Goal: Task Accomplishment & Management: Complete application form

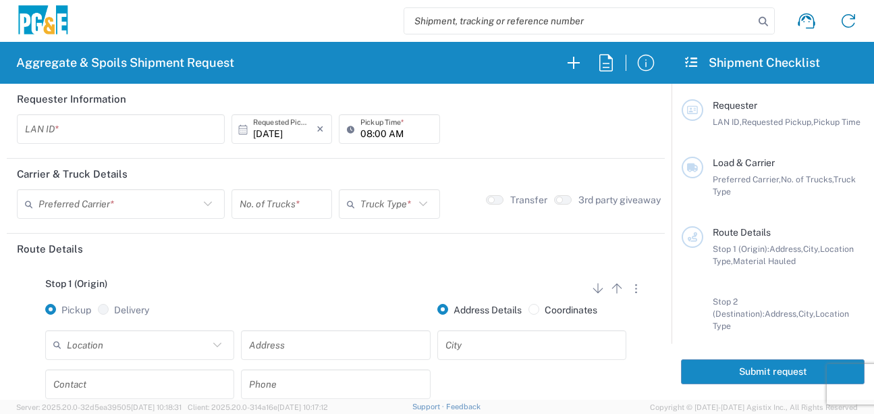
click at [38, 127] on input "text" at bounding box center [121, 129] width 192 height 24
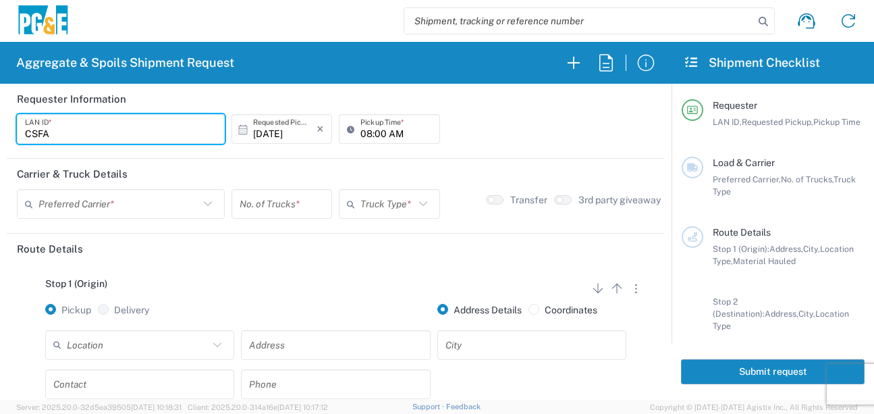
type input "CSFA"
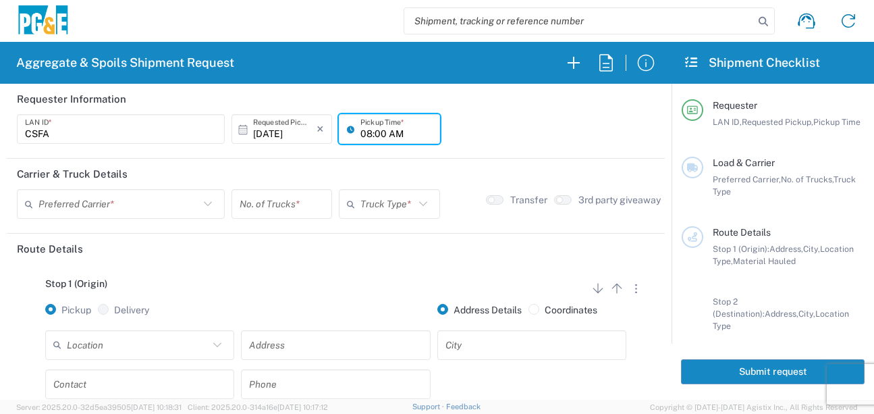
click at [362, 140] on input "08:00 AM" at bounding box center [395, 129] width 71 height 24
click at [375, 131] on input "06:00 AM" at bounding box center [395, 129] width 71 height 24
type input "06:30 AM"
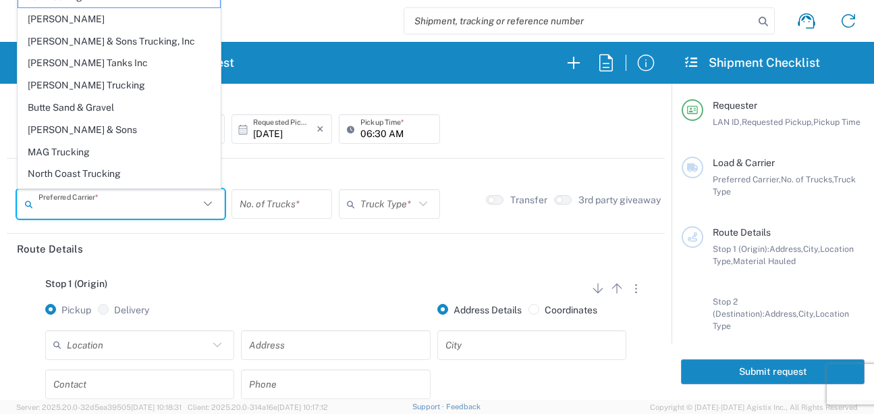
click at [112, 211] on input "text" at bounding box center [118, 204] width 161 height 24
click at [83, 87] on span "[PERSON_NAME] Trucking" at bounding box center [119, 85] width 202 height 21
type input "[PERSON_NAME] Trucking"
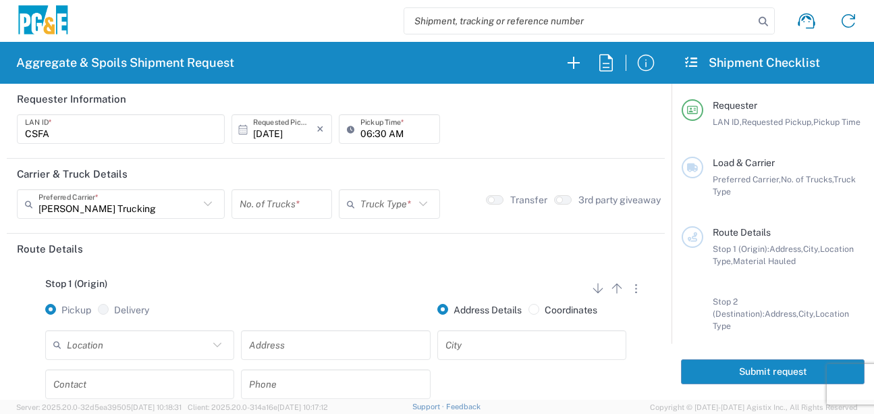
click at [283, 207] on input "number" at bounding box center [282, 204] width 84 height 24
type input "1"
click at [347, 207] on icon at bounding box center [353, 204] width 13 height 22
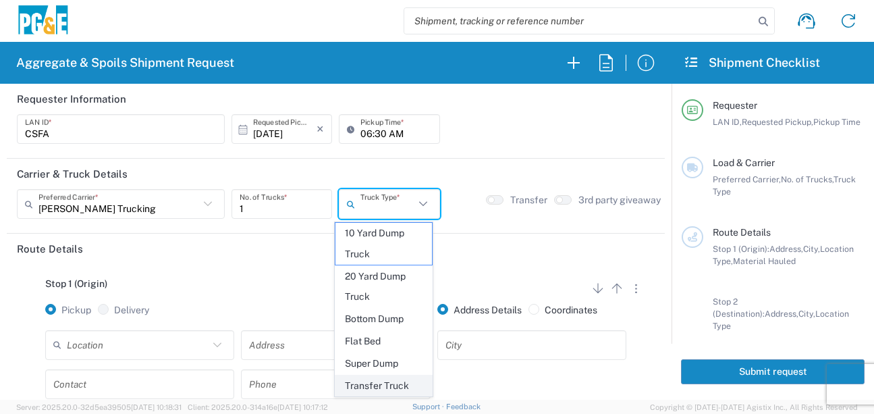
click at [366, 389] on span "Transfer Truck" at bounding box center [383, 385] width 97 height 21
type input "Transfer Truck"
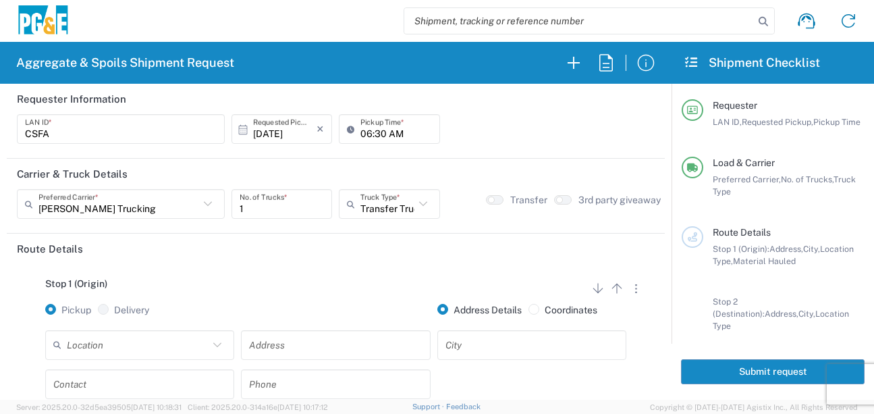
drag, startPoint x: 354, startPoint y: 296, endPoint x: 331, endPoint y: 286, distance: 24.5
click at [350, 294] on div "Stop 1 (Origin) Add Stop Above Add Stop Below Remove Stop" at bounding box center [336, 291] width 638 height 26
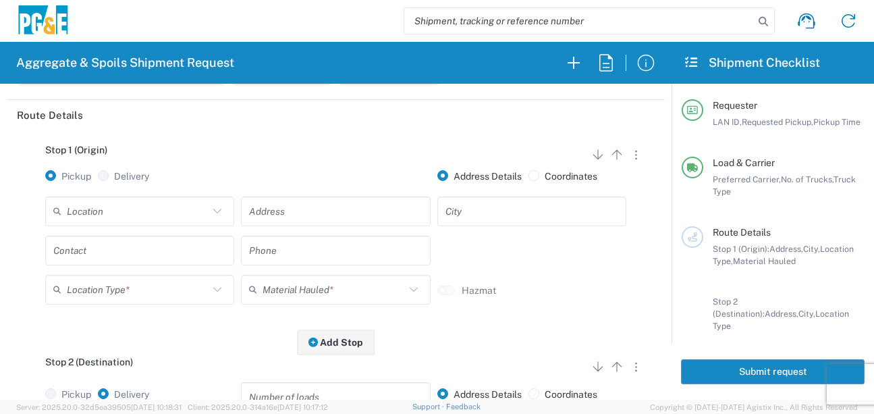
scroll to position [135, 0]
click at [161, 186] on div "Pickup Delivery" at bounding box center [140, 182] width 196 height 26
click at [151, 210] on input "text" at bounding box center [138, 210] width 142 height 24
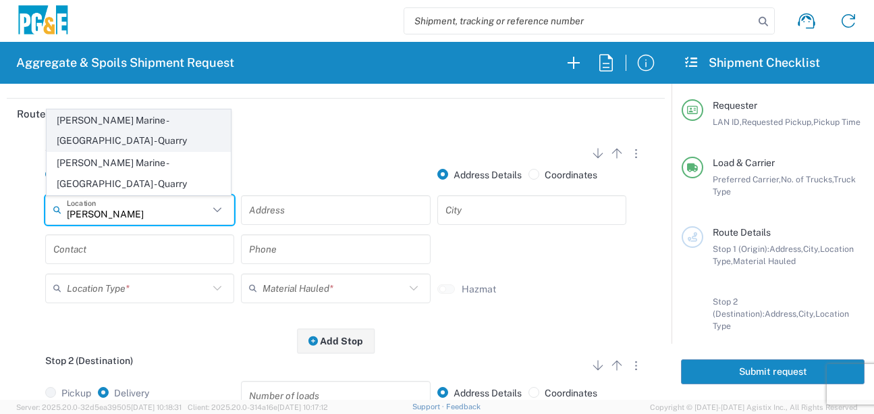
click at [142, 152] on span "[PERSON_NAME] Marine - [GEOGRAPHIC_DATA] - Quarry" at bounding box center [138, 131] width 183 height 42
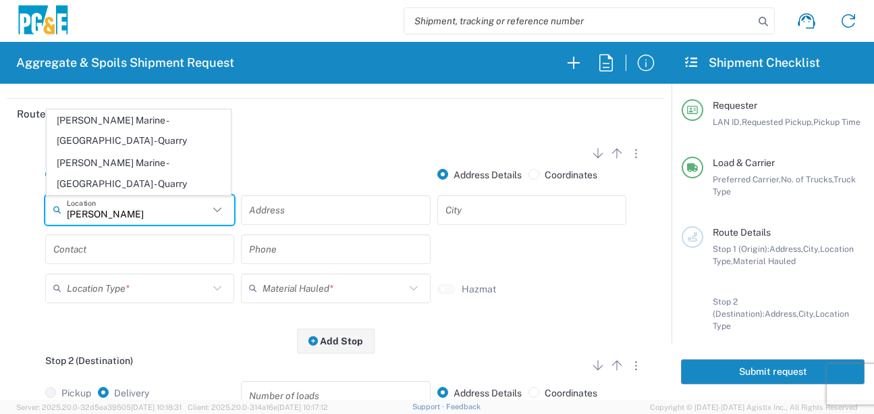
type input "[PERSON_NAME] Marine - [GEOGRAPHIC_DATA] - Quarry"
type input "[STREET_ADDRESS]"
type input "Petaluma"
type input "Quarry"
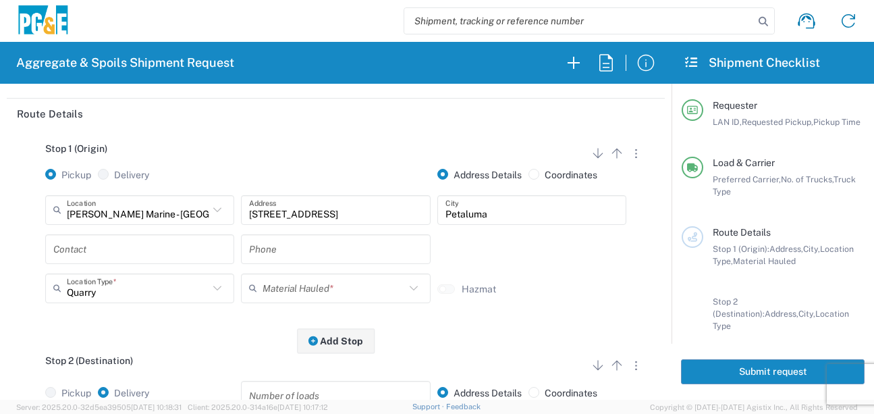
click at [144, 242] on input "text" at bounding box center [139, 249] width 173 height 24
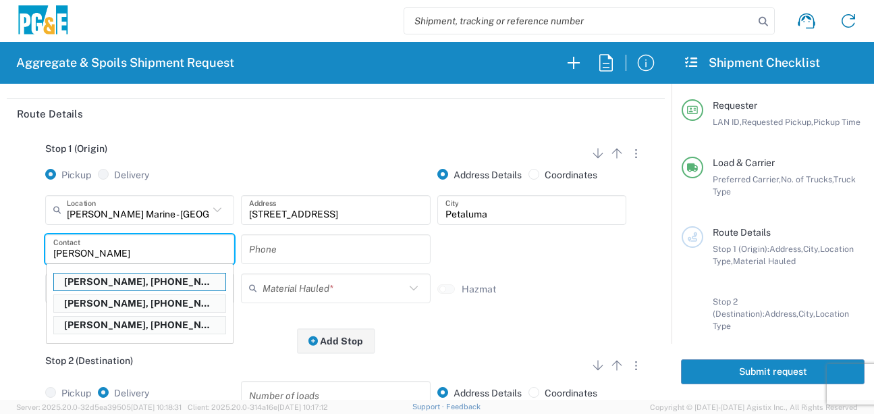
drag, startPoint x: 113, startPoint y: 325, endPoint x: 140, endPoint y: 326, distance: 27.0
click at [113, 325] on p "[PERSON_NAME], [PHONE_NUMBER]" at bounding box center [139, 325] width 171 height 17
type input "[PERSON_NAME]"
type input "[PHONE_NUMBER]"
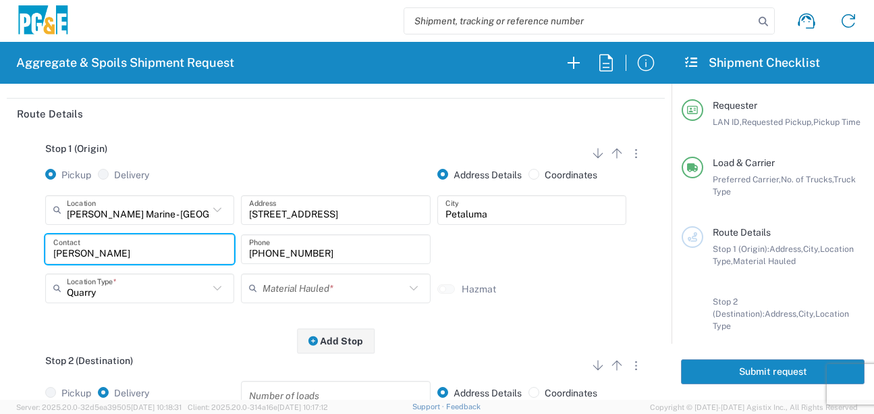
click at [293, 288] on input "text" at bounding box center [334, 288] width 142 height 24
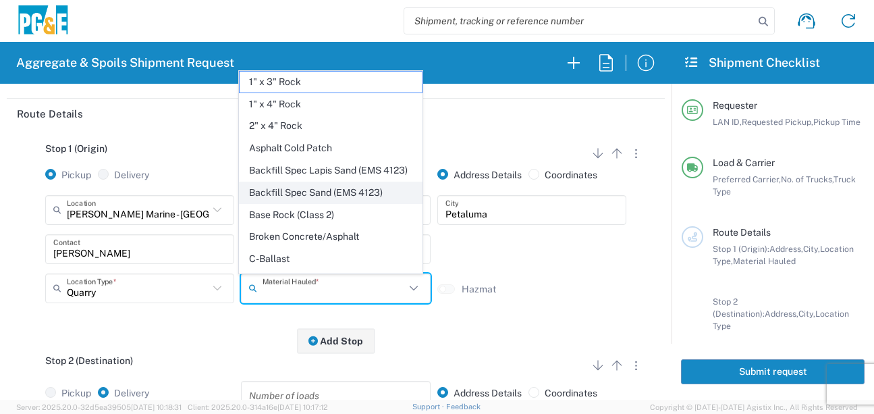
click at [323, 203] on span "Backfill Spec Sand (EMS 4123)" at bounding box center [331, 192] width 183 height 21
type input "Backfill Spec Sand (EMS 4123)"
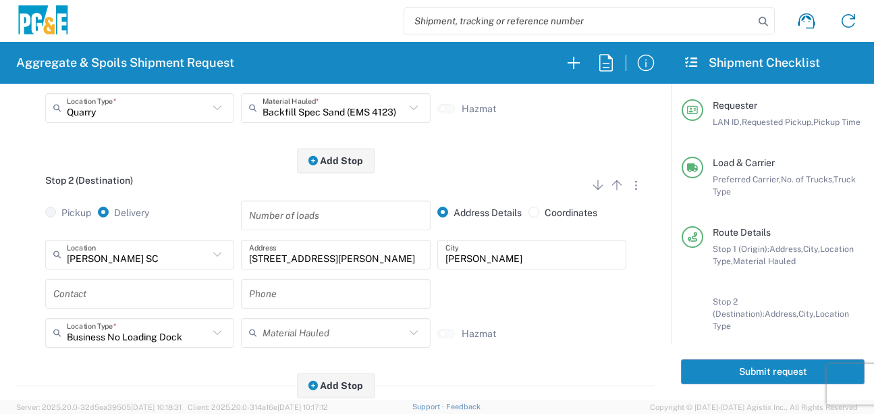
scroll to position [337, 0]
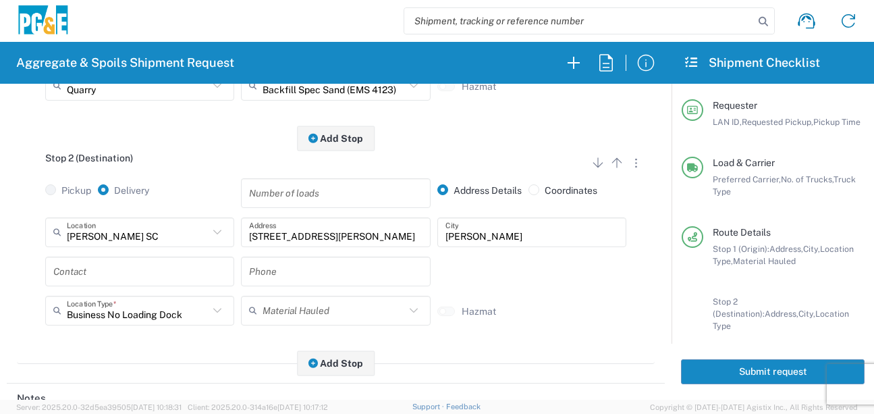
click at [153, 273] on input "text" at bounding box center [139, 271] width 173 height 24
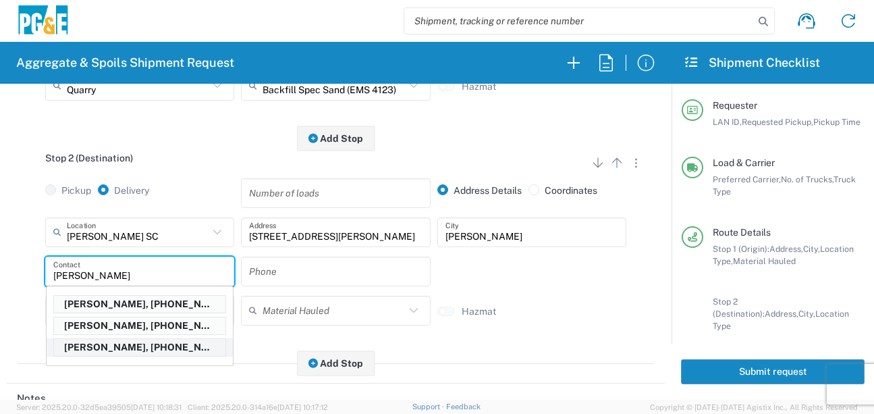
click at [113, 348] on p "[PERSON_NAME], [PHONE_NUMBER]" at bounding box center [139, 347] width 171 height 17
type input "[PERSON_NAME]"
type input "[PHONE_NUMBER]"
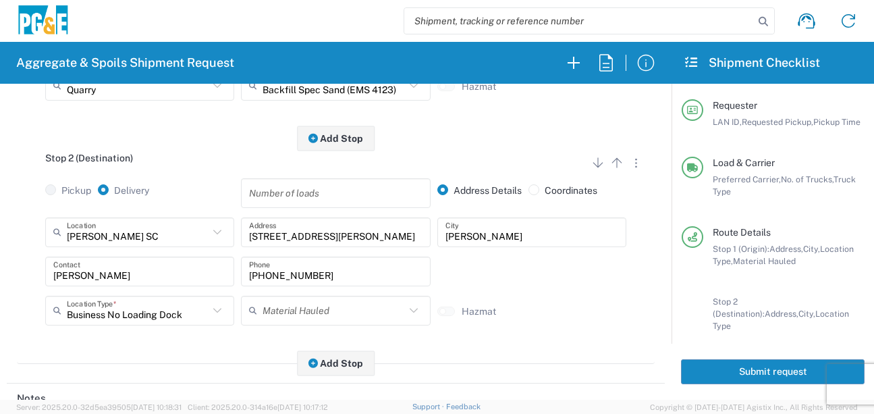
click at [157, 339] on div "Stop 2 (Destination) Add Stop Above Add Stop Below Remove Stop Pickup Delivery …" at bounding box center [336, 250] width 638 height 225
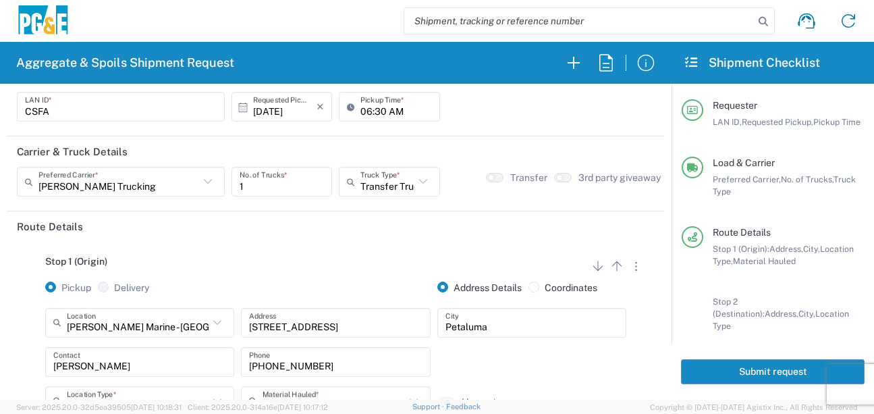
scroll to position [0, 0]
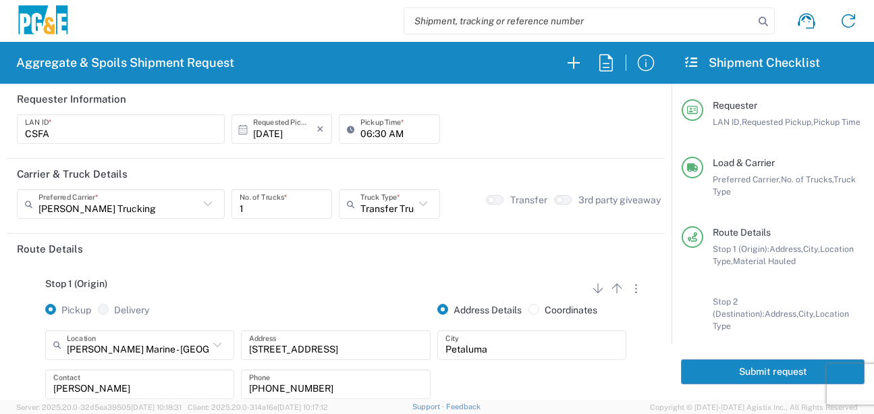
click at [759, 381] on button "Submit request" at bounding box center [773, 371] width 184 height 25
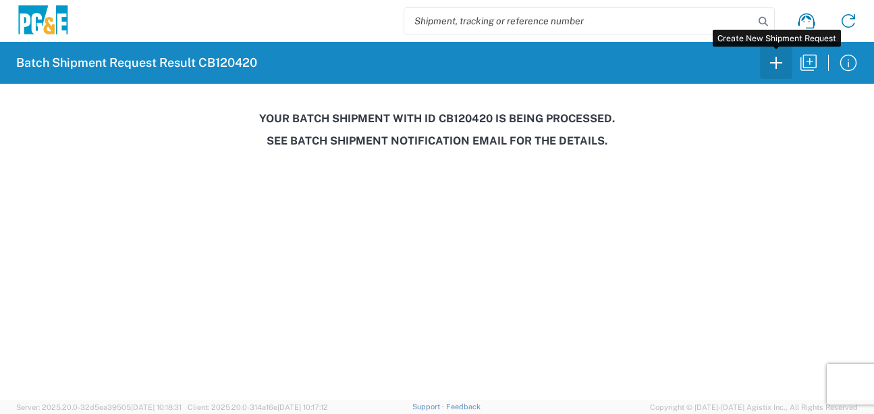
click at [777, 65] on icon "button" at bounding box center [776, 63] width 22 height 22
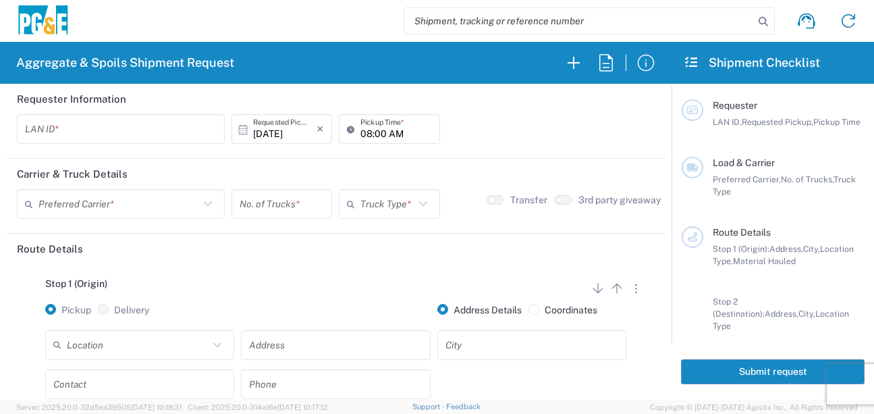
click at [119, 138] on input "text" at bounding box center [121, 129] width 192 height 24
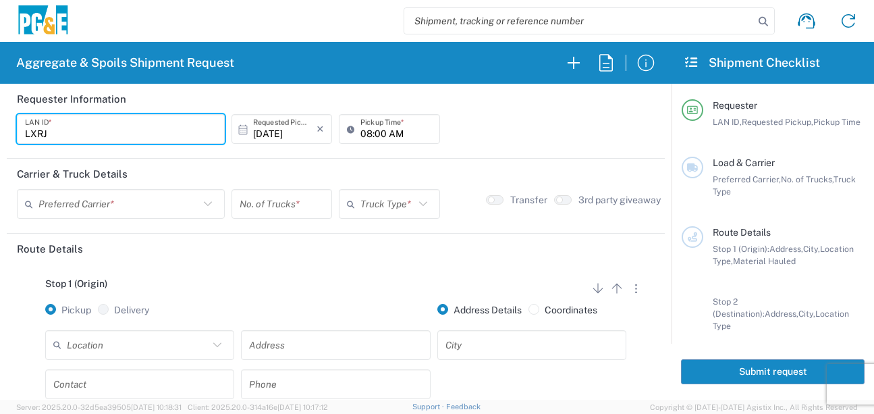
type input "LXRJ"
click at [360, 134] on input "08:00 AM" at bounding box center [395, 129] width 71 height 24
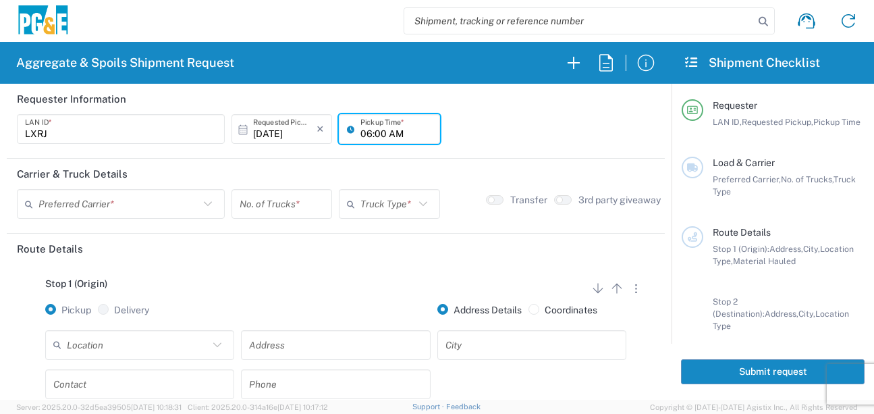
type input "06:00 AM"
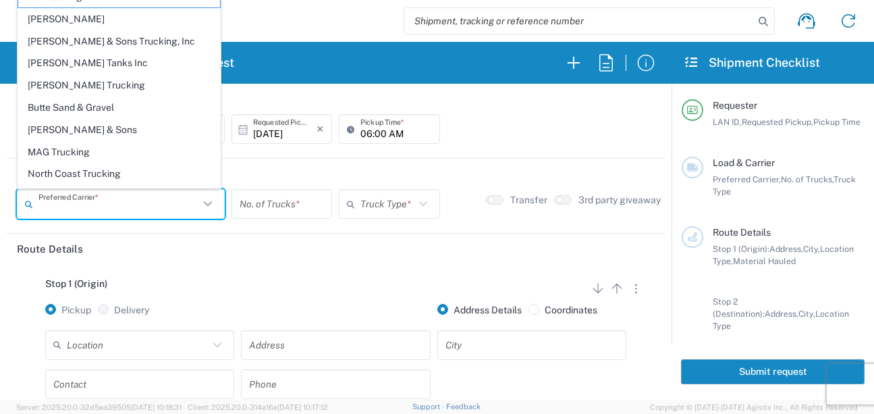
drag, startPoint x: 187, startPoint y: 209, endPoint x: 173, endPoint y: 202, distance: 15.4
click at [185, 209] on input "text" at bounding box center [118, 204] width 161 height 24
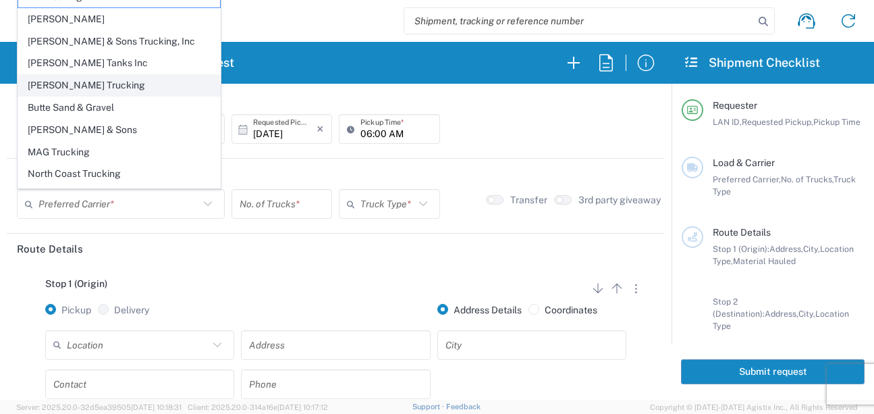
click at [55, 81] on span "[PERSON_NAME] Trucking" at bounding box center [119, 85] width 202 height 21
type input "[PERSON_NAME] Trucking"
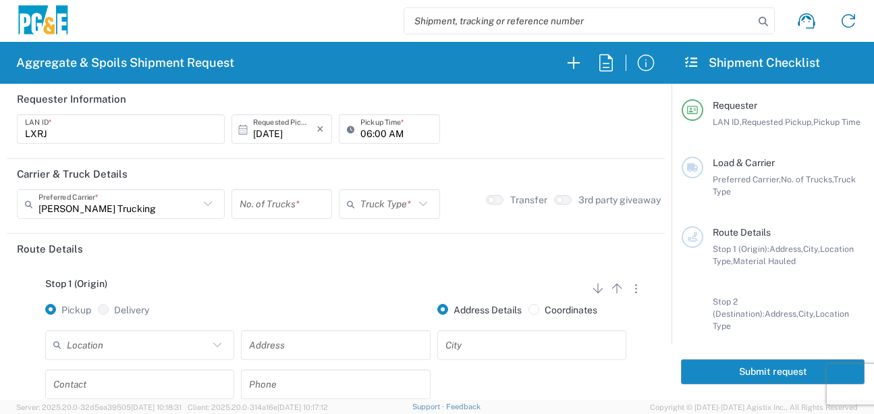
click at [308, 197] on input "number" at bounding box center [282, 204] width 84 height 24
type input "8"
click at [418, 213] on div "Truck Type *" at bounding box center [389, 204] width 101 height 30
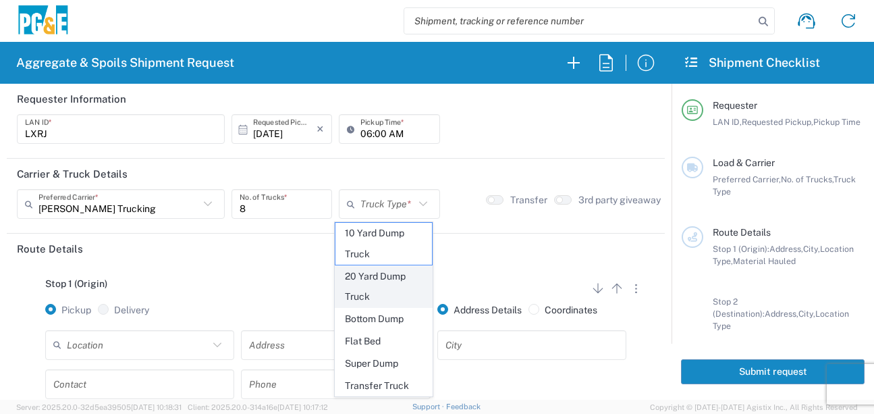
click at [383, 286] on span "20 Yard Dump Truck" at bounding box center [383, 287] width 97 height 42
type input "20 Yard Dump Truck"
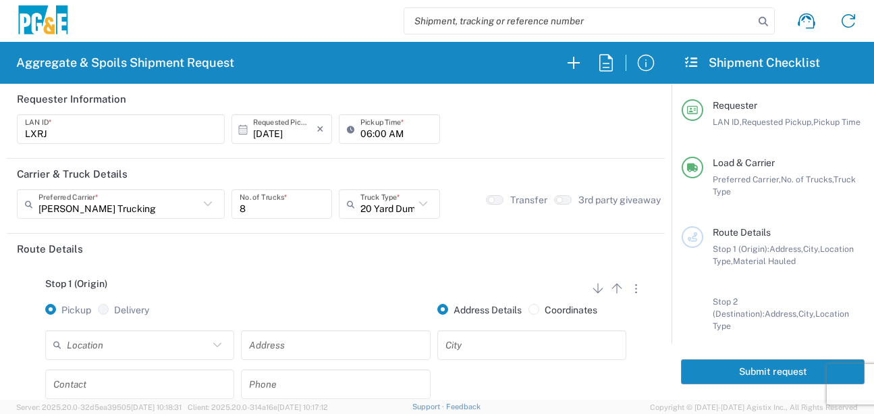
click at [355, 271] on div "Stop 1 (Origin) Add Stop Above Add Stop Below Remove Stop Pickup Delivery Addre…" at bounding box center [336, 370] width 638 height 212
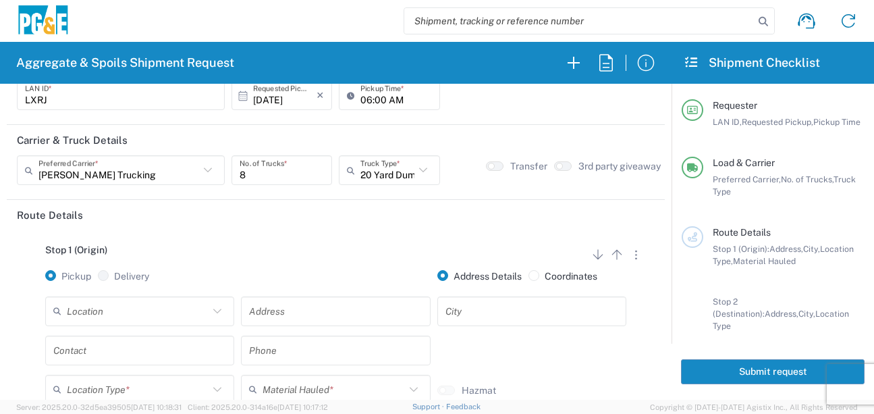
scroll to position [135, 0]
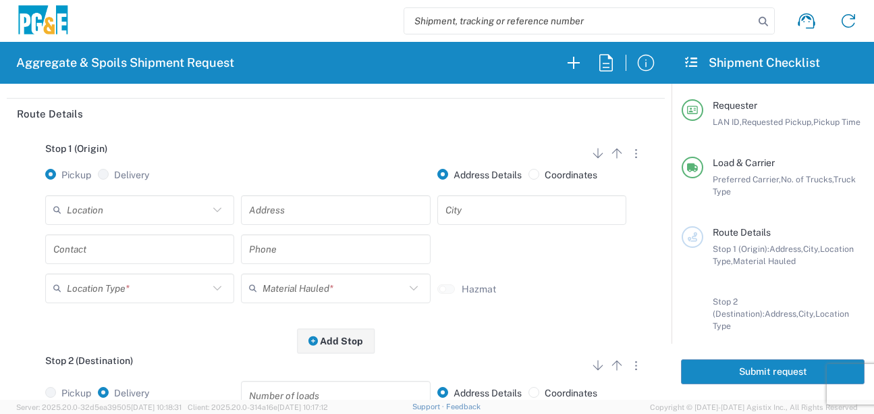
click at [148, 211] on input "text" at bounding box center [138, 210] width 142 height 24
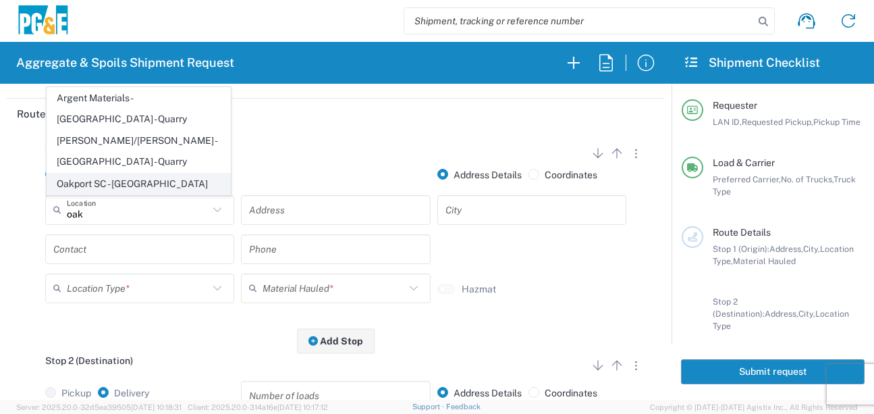
click at [72, 183] on span "Oakport SC - [GEOGRAPHIC_DATA]" at bounding box center [138, 183] width 183 height 21
type input "Oakport SC - [GEOGRAPHIC_DATA]"
type input "[STREET_ADDRESS]"
type input "[GEOGRAPHIC_DATA]"
type input "Business No Loading Dock"
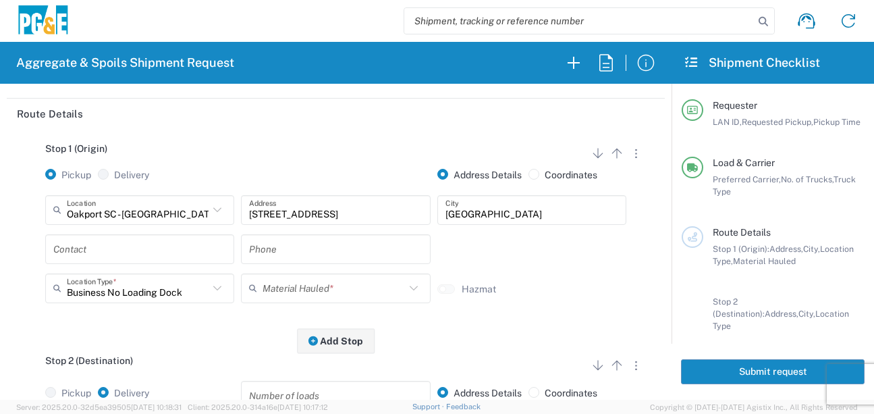
click at [91, 256] on input "text" at bounding box center [139, 249] width 173 height 24
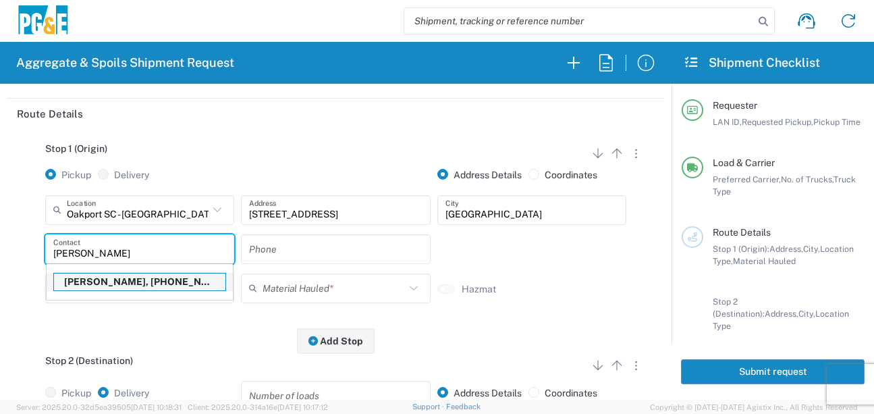
click at [94, 285] on p "[PERSON_NAME], [PHONE_NUMBER]" at bounding box center [139, 281] width 171 height 17
type input "[PERSON_NAME]"
type input "[PHONE_NUMBER]"
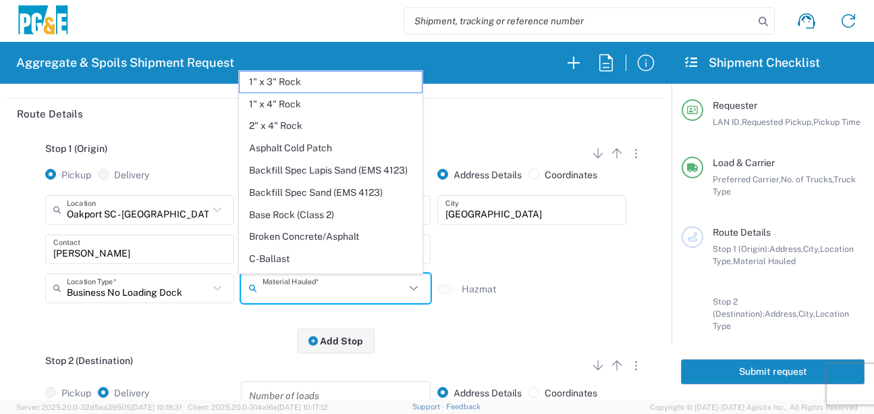
click at [300, 281] on input "text" at bounding box center [334, 288] width 142 height 24
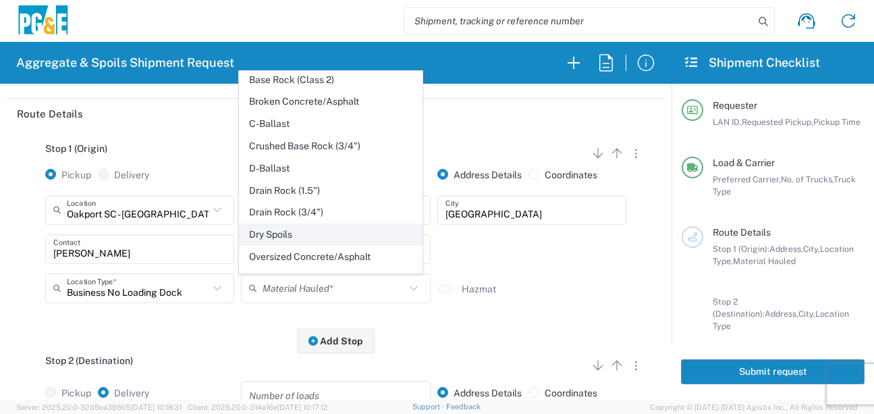
click at [276, 245] on span "Dry Spoils" at bounding box center [331, 234] width 183 height 21
type input "Dry Spoils"
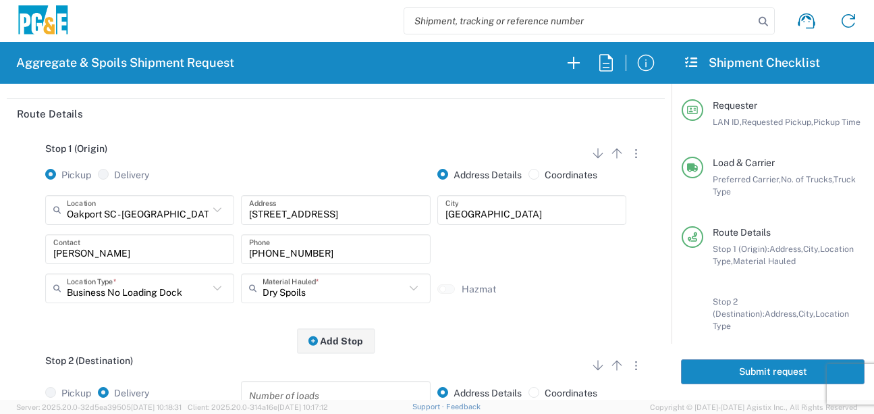
click at [249, 331] on div "Stop 1 (Origin) Add Stop Above Add Stop Below Remove Stop Pickup Delivery Addre…" at bounding box center [336, 235] width 638 height 212
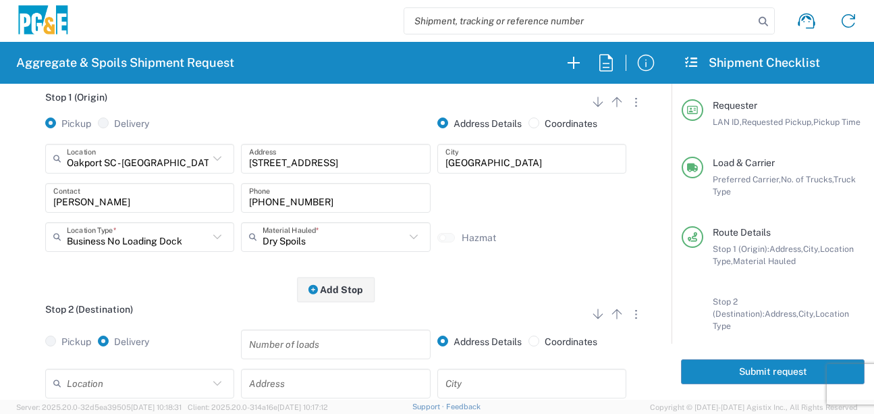
scroll to position [270, 0]
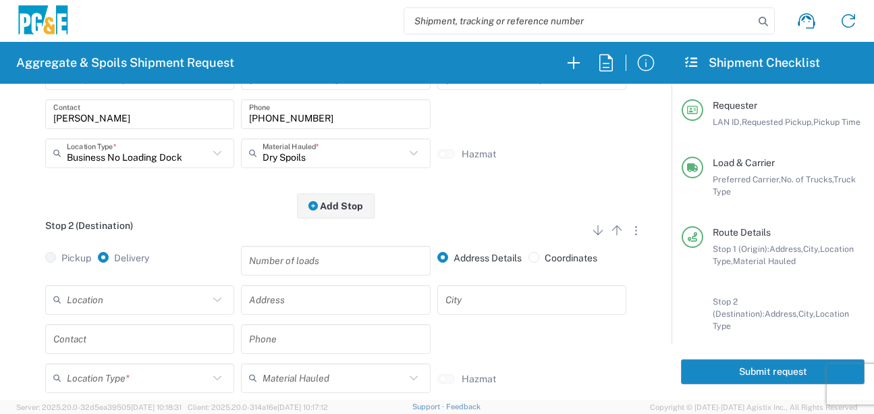
click at [167, 297] on input "text" at bounding box center [138, 300] width 142 height 24
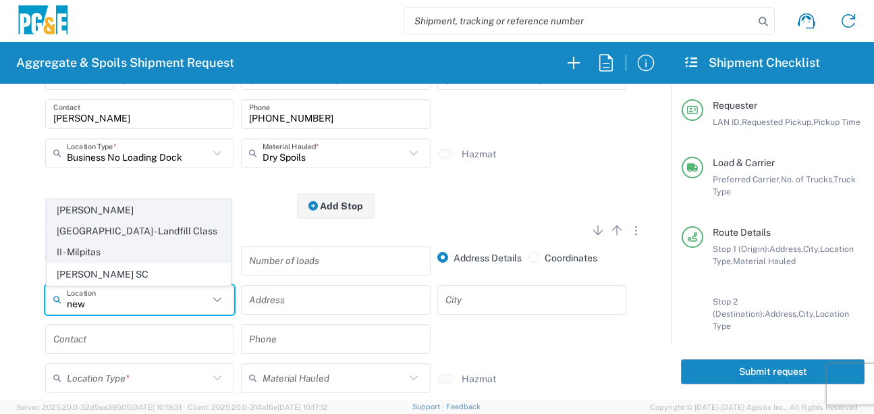
click at [148, 232] on span "[PERSON_NAME][GEOGRAPHIC_DATA] - Landfill Class II - Milpitas" at bounding box center [138, 231] width 183 height 62
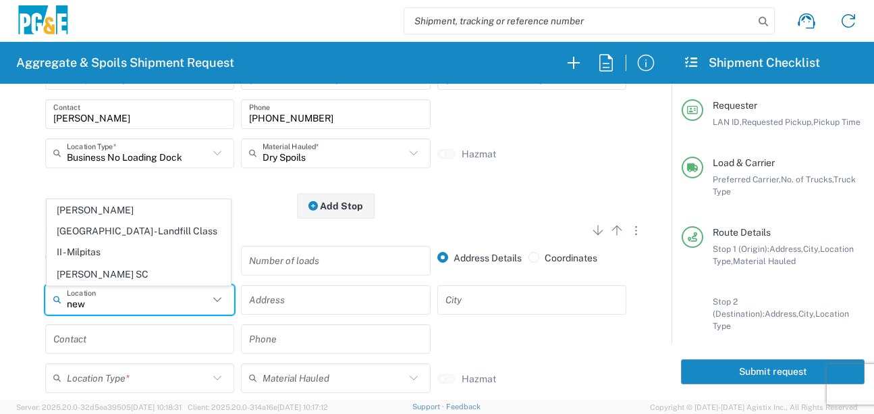
type input "[PERSON_NAME][GEOGRAPHIC_DATA] - Landfill Class II - Milpitas"
type input "[STREET_ADDRESS][PERSON_NAME]"
type input "Milpitas"
type input "Landfill"
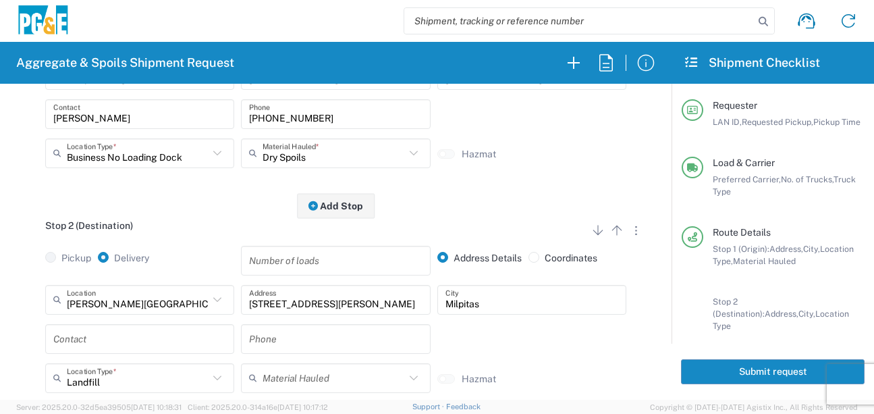
click at [133, 335] on input "text" at bounding box center [139, 339] width 173 height 24
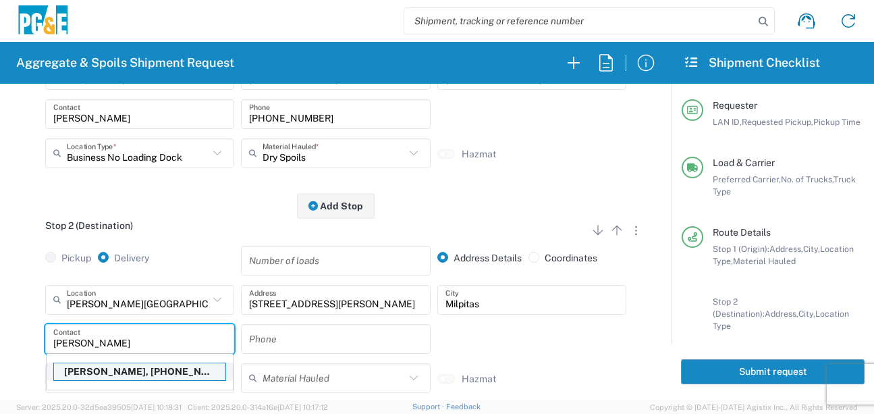
click at [127, 380] on p "[PERSON_NAME], [PHONE_NUMBER]" at bounding box center [139, 371] width 171 height 17
type input "[PERSON_NAME]"
type input "[PHONE_NUMBER]"
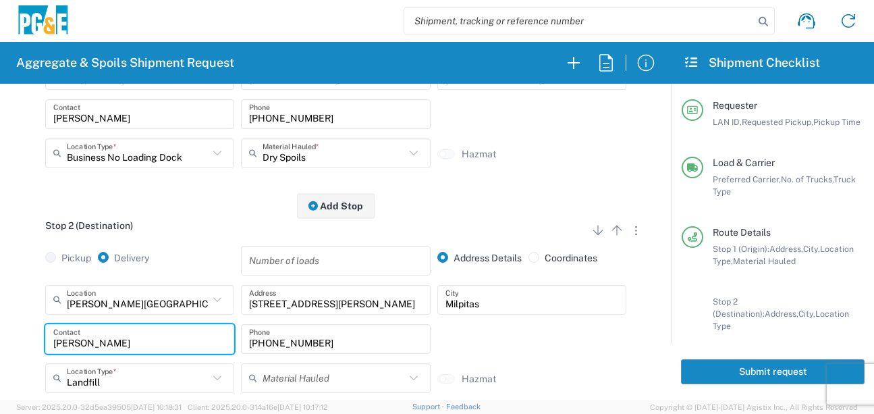
click at [16, 331] on main "Stop 1 (Origin) Add Stop Above Add Stop Below Remove Stop Pickup Delivery Addre…" at bounding box center [336, 220] width 658 height 452
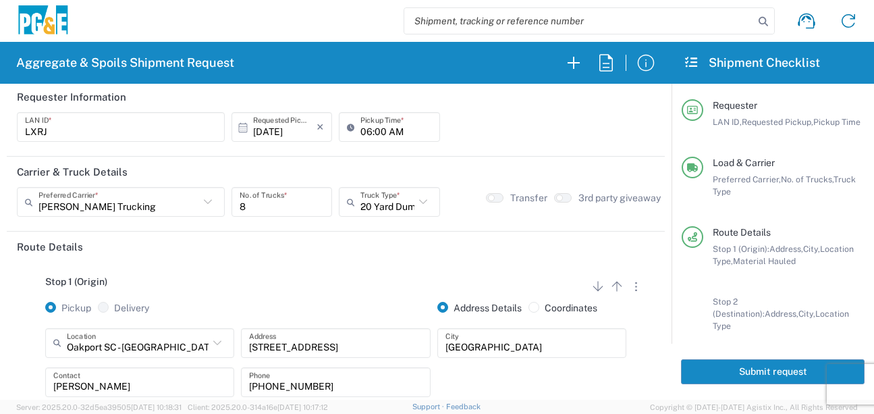
scroll to position [0, 0]
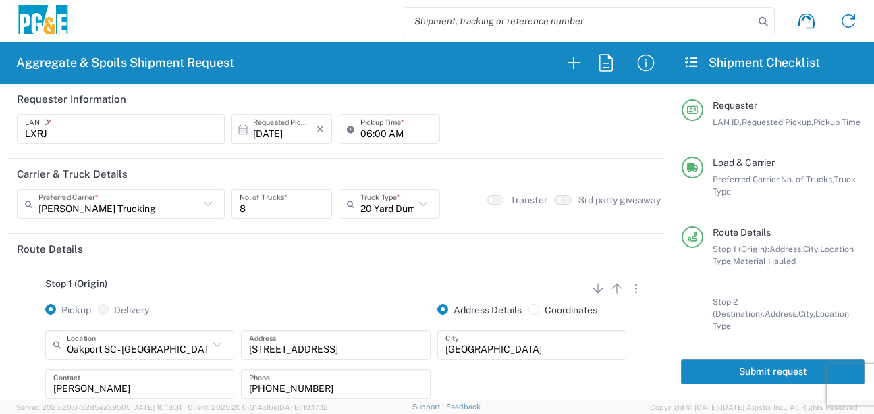
click at [740, 376] on button "Submit request" at bounding box center [773, 371] width 184 height 25
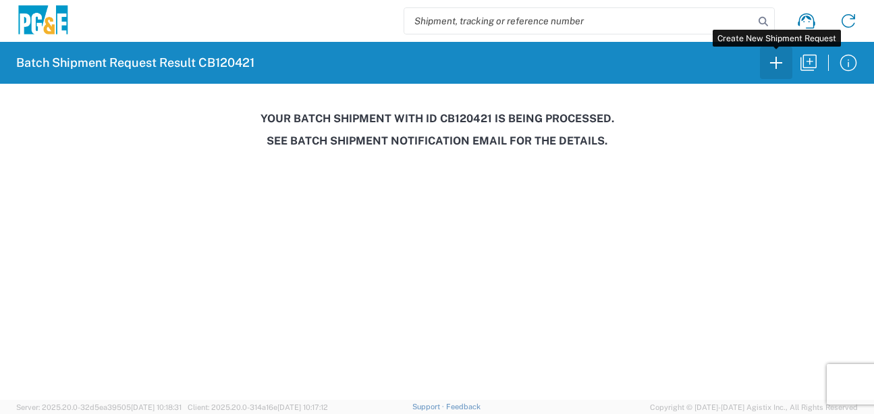
click at [769, 64] on icon "button" at bounding box center [776, 63] width 22 height 22
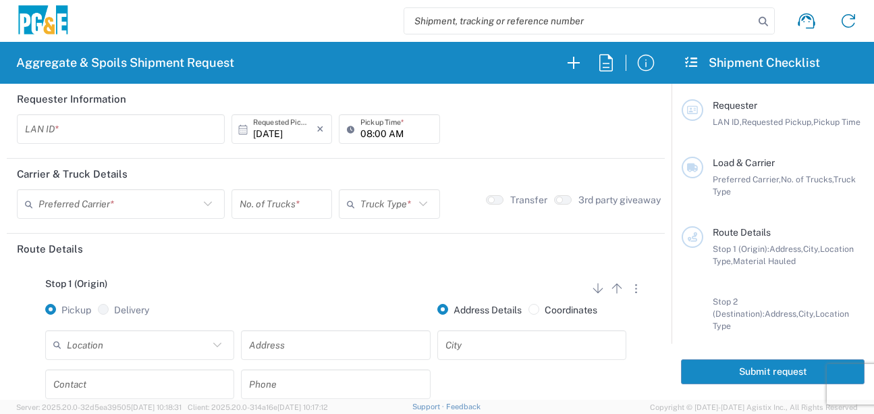
click at [63, 135] on input "text" at bounding box center [121, 129] width 192 height 24
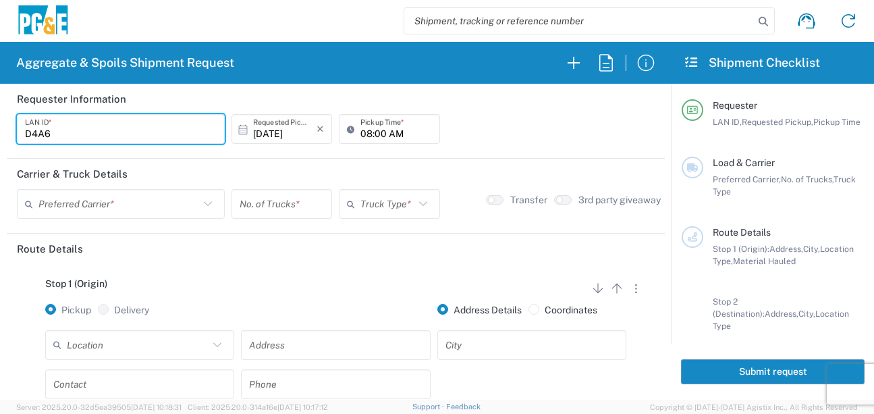
type input "D4A6"
click at [360, 136] on input "08:00 AM" at bounding box center [395, 129] width 71 height 24
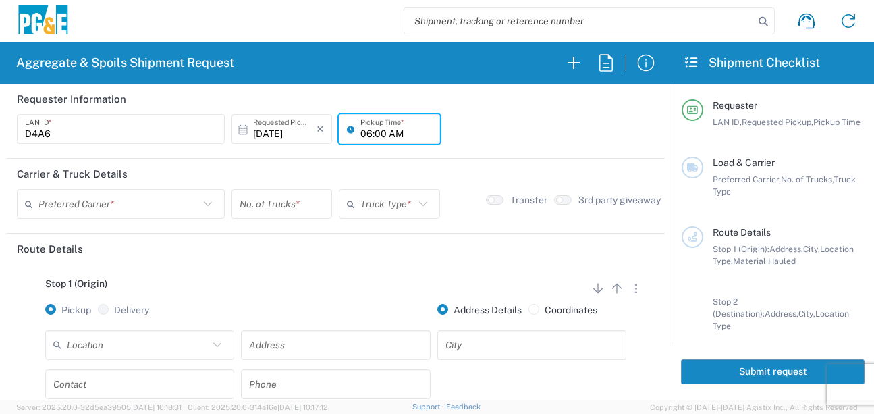
click at [376, 132] on input "06:00 AM" at bounding box center [395, 129] width 71 height 24
type input "06:30 AM"
click at [76, 209] on input "text" at bounding box center [118, 204] width 161 height 24
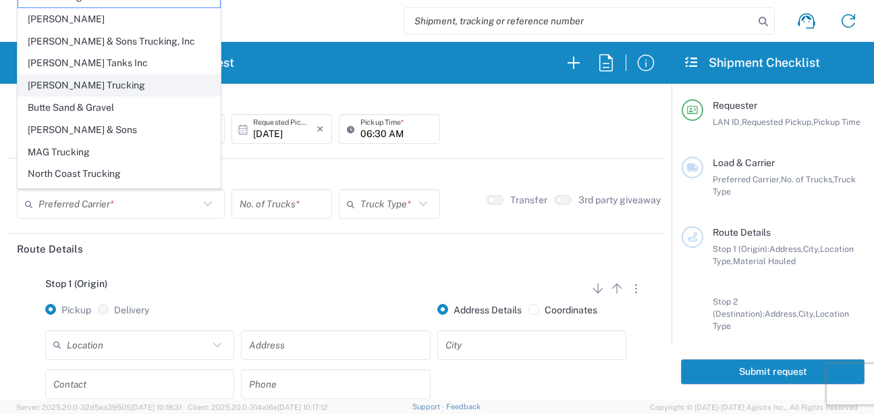
click at [55, 91] on span "[PERSON_NAME] Trucking" at bounding box center [119, 85] width 202 height 21
type input "[PERSON_NAME] Trucking"
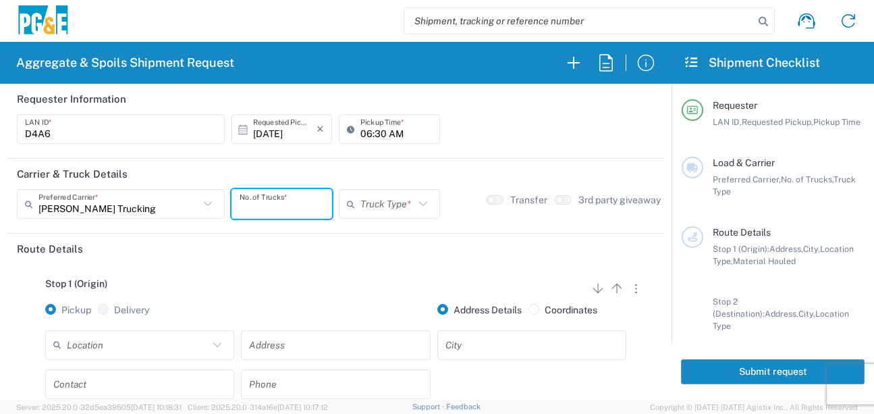
click at [266, 211] on input "number" at bounding box center [282, 204] width 84 height 24
type input "8"
click at [360, 211] on input "text" at bounding box center [386, 204] width 53 height 24
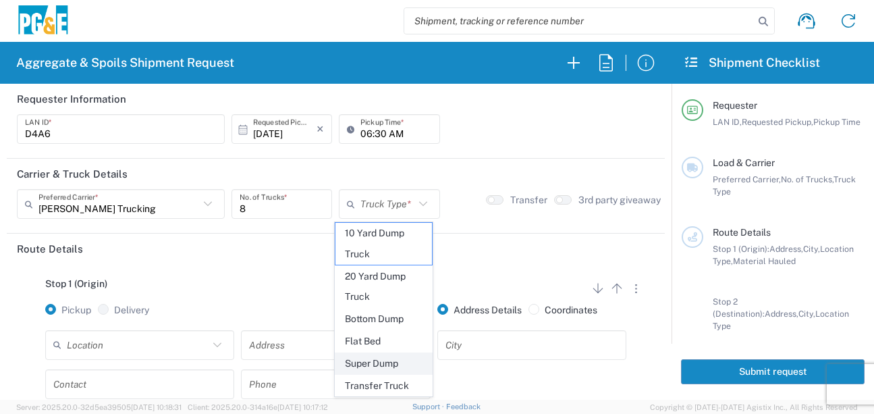
click at [377, 361] on span "Super Dump" at bounding box center [383, 363] width 97 height 21
type input "Super Dump"
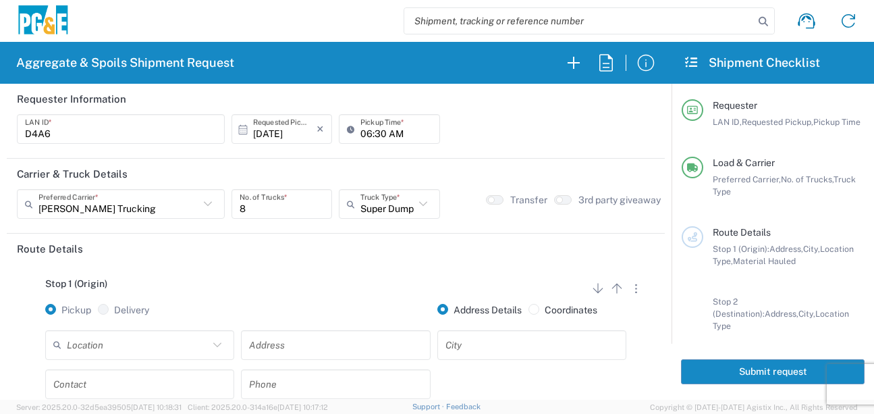
click at [315, 282] on div "Stop 1 (Origin) Add Stop Above Add Stop Below Remove Stop" at bounding box center [336, 291] width 638 height 26
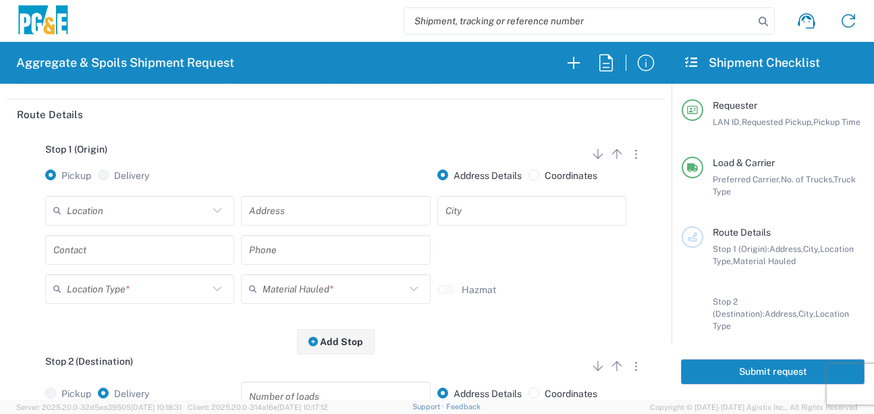
scroll to position [135, 0]
click at [163, 211] on input "text" at bounding box center [138, 210] width 142 height 24
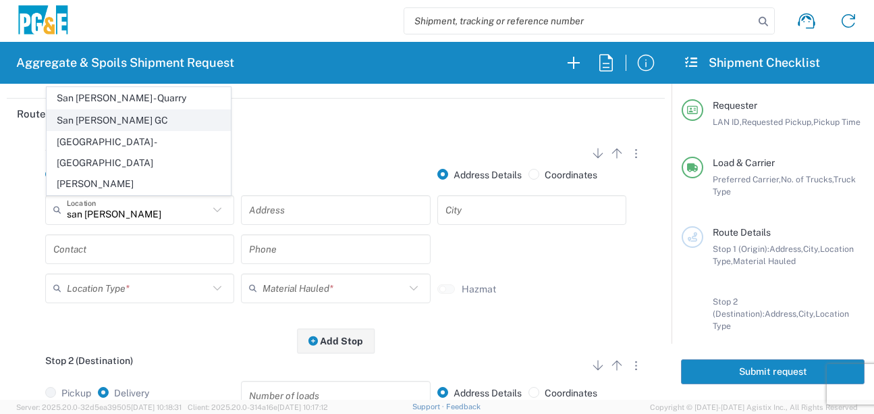
click at [110, 131] on span "San [PERSON_NAME] GC" at bounding box center [138, 120] width 183 height 21
type input "San [PERSON_NAME] GC"
type input "[STREET_ADDRESS]"
type input "[GEOGRAPHIC_DATA][PERSON_NAME]"
type input "Business No Loading Dock"
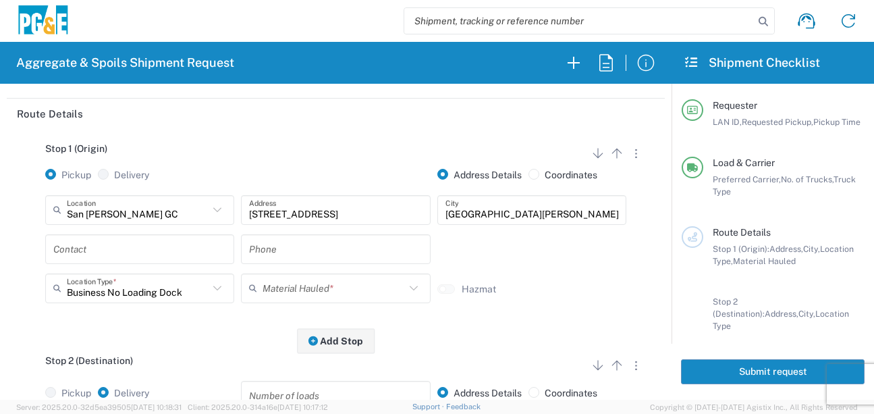
click at [126, 252] on input "text" at bounding box center [139, 249] width 173 height 24
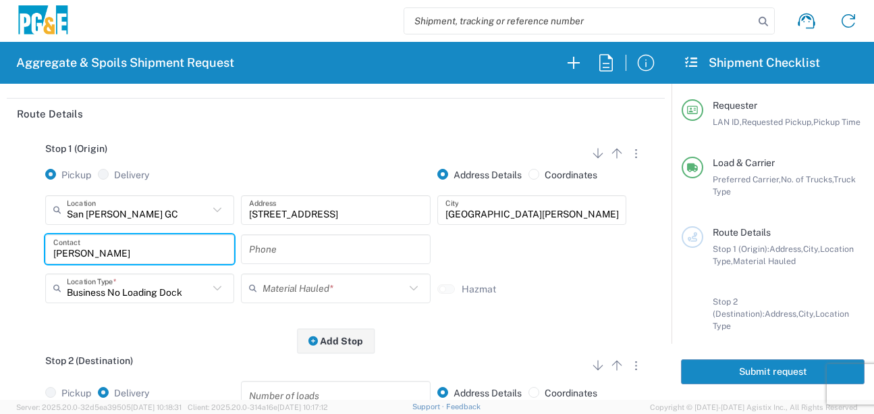
type input "[PERSON_NAME]"
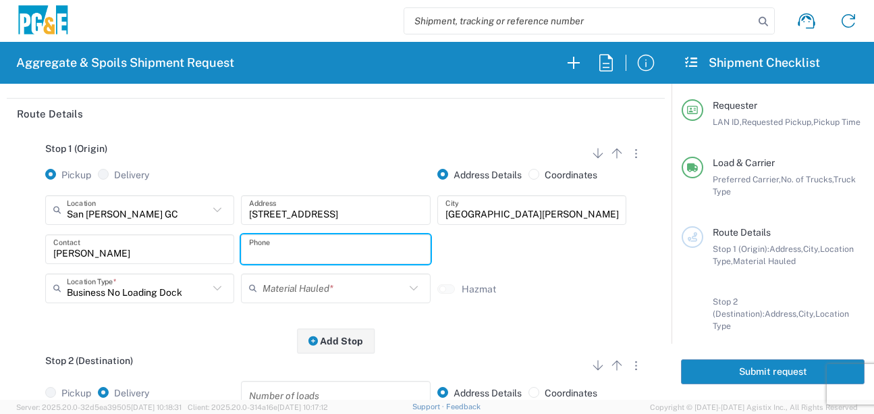
click at [351, 249] on input "text" at bounding box center [335, 249] width 173 height 24
type input "[PHONE_NUMBER]"
click at [354, 289] on input "text" at bounding box center [334, 288] width 142 height 24
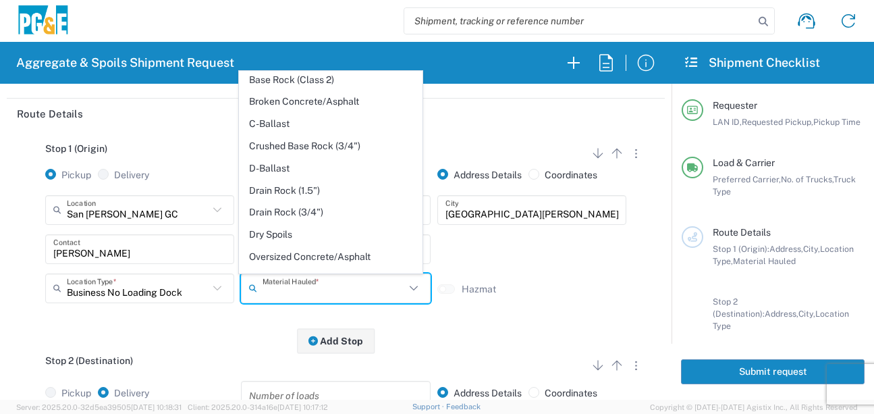
click at [269, 245] on span "Dry Spoils" at bounding box center [331, 234] width 183 height 21
type input "Dry Spoils"
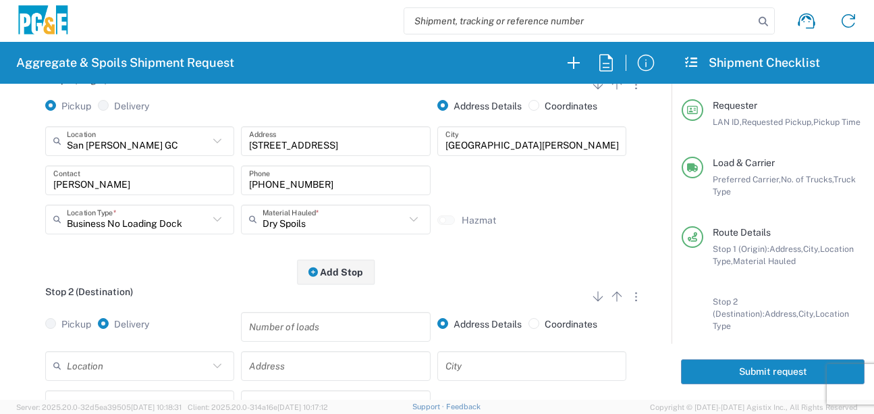
scroll to position [270, 0]
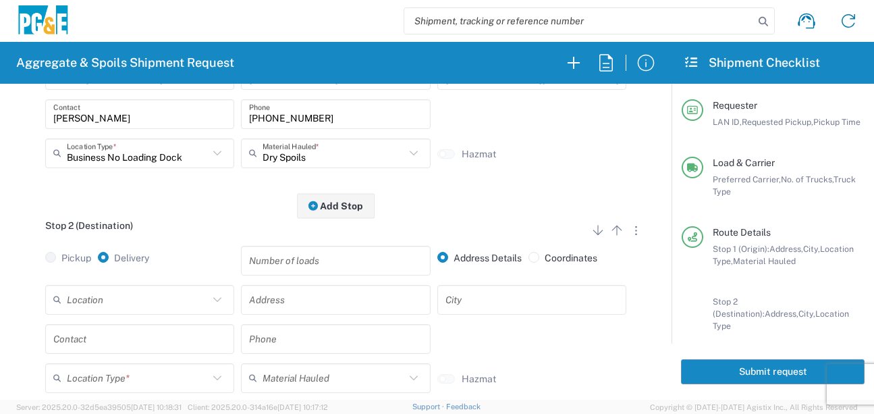
click at [180, 308] on input "text" at bounding box center [138, 300] width 142 height 24
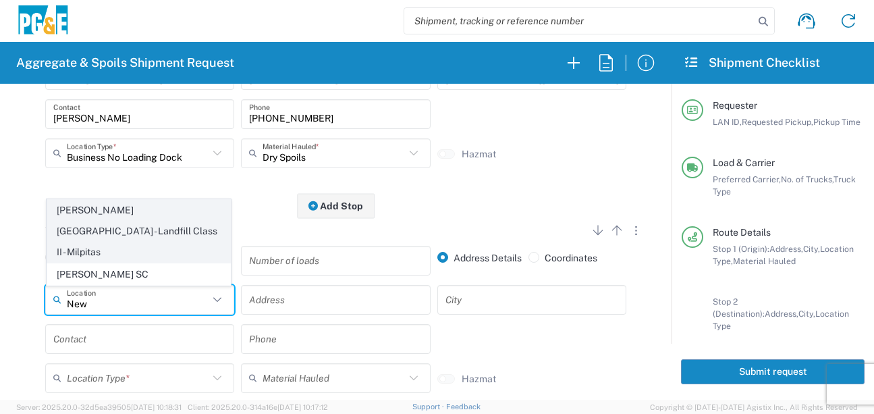
click at [136, 247] on span "[PERSON_NAME][GEOGRAPHIC_DATA] - Landfill Class II - Milpitas" at bounding box center [138, 231] width 183 height 62
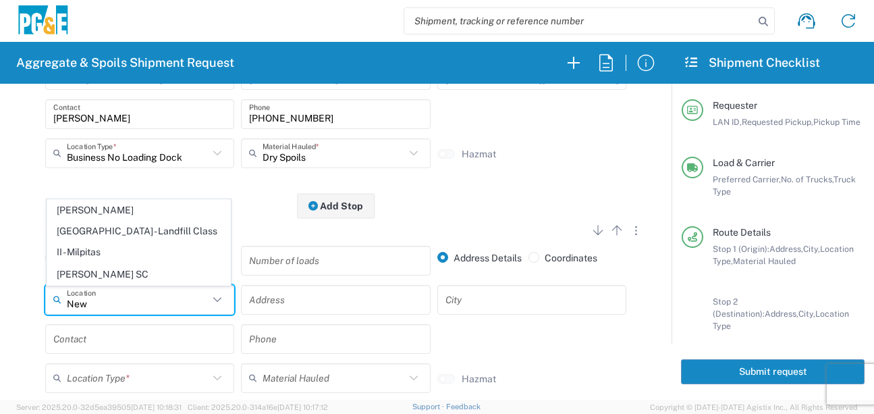
type input "[PERSON_NAME][GEOGRAPHIC_DATA] - Landfill Class II - Milpitas"
type input "[STREET_ADDRESS][PERSON_NAME]"
type input "Milpitas"
type input "Landfill"
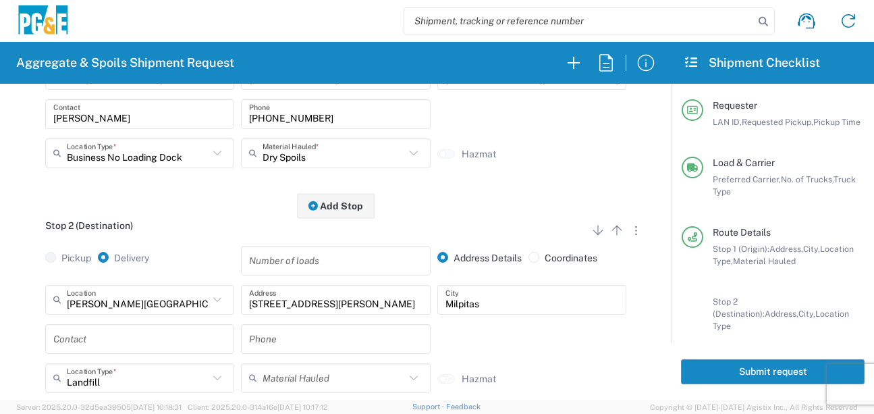
click at [107, 346] on input "text" at bounding box center [139, 339] width 173 height 24
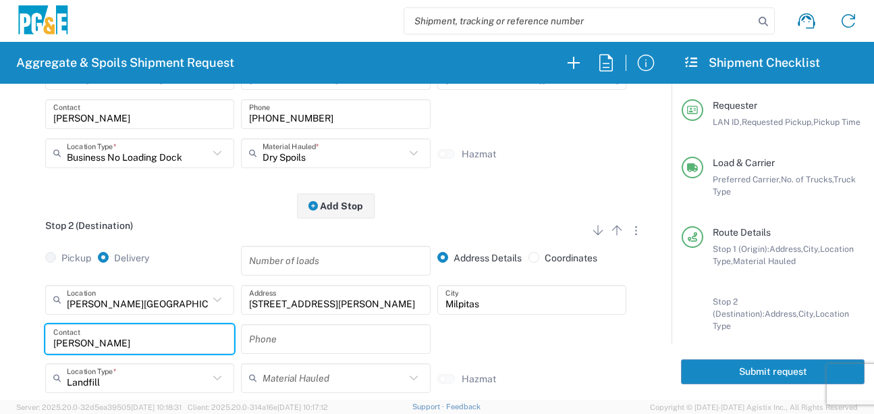
type input "[PERSON_NAME]"
click at [283, 341] on input "text" at bounding box center [335, 339] width 173 height 24
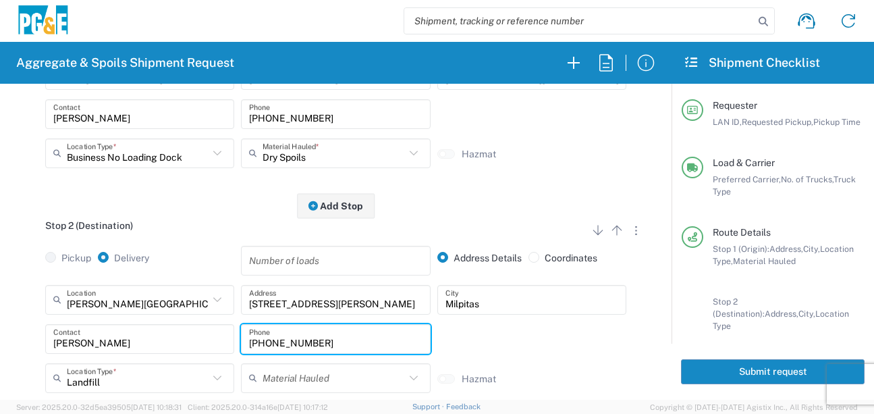
type input "[PHONE_NUMBER]"
click at [473, 329] on div "[PERSON_NAME] Contact [PHONE_NUMBER] Phone" at bounding box center [336, 343] width 588 height 39
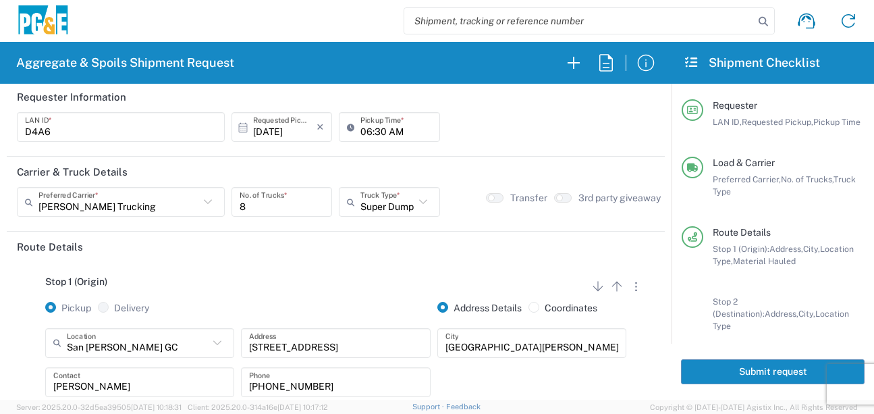
scroll to position [0, 0]
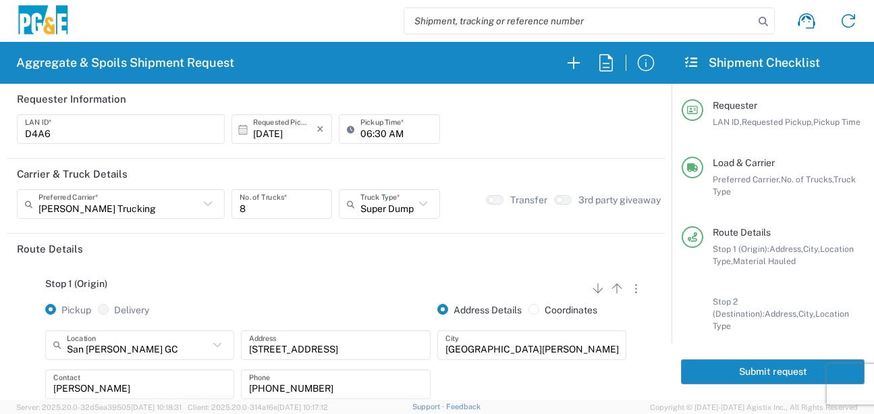
click at [786, 364] on button "Submit request" at bounding box center [773, 371] width 184 height 25
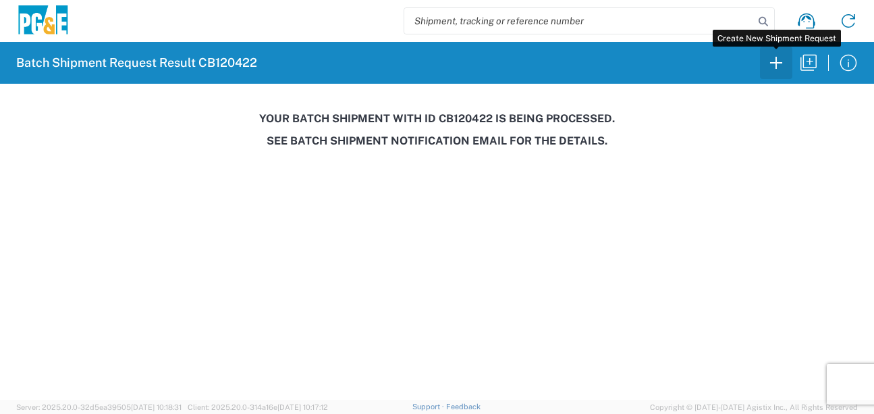
click at [778, 65] on icon "button" at bounding box center [776, 63] width 22 height 22
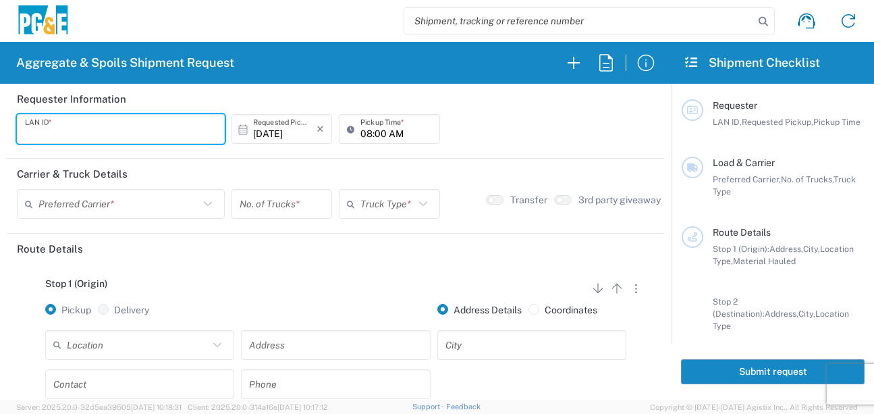
click at [57, 137] on input "text" at bounding box center [121, 129] width 192 height 24
type input "J4AB"
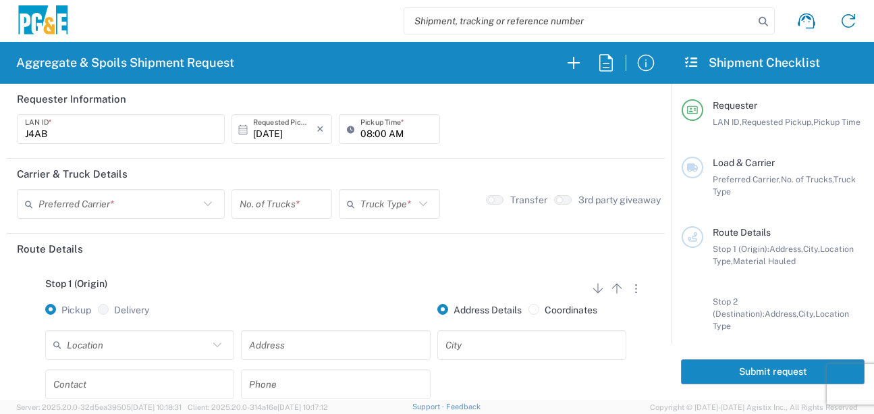
click at [352, 132] on icon at bounding box center [353, 129] width 13 height 22
click at [366, 132] on input "08:00 AM" at bounding box center [395, 129] width 71 height 24
click at [381, 132] on input "05:00 AM" at bounding box center [395, 129] width 71 height 24
type input "05:30 AM"
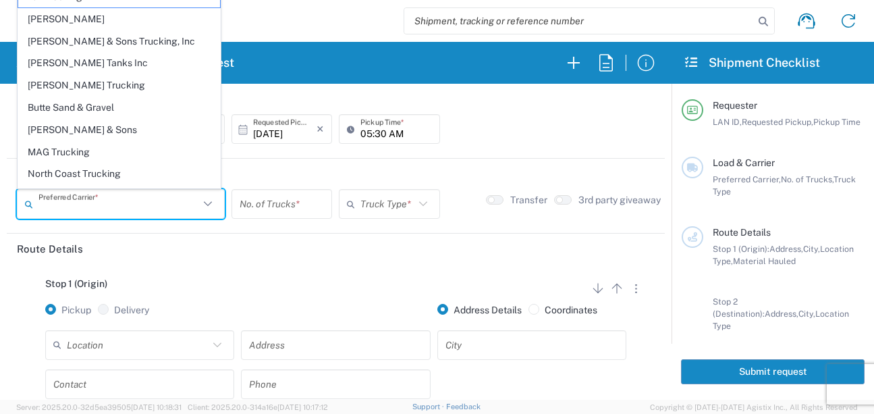
click at [111, 213] on input "text" at bounding box center [118, 204] width 161 height 24
click at [73, 60] on span "[PERSON_NAME] Tanks Inc" at bounding box center [119, 63] width 202 height 21
type input "[PERSON_NAME] Tanks Inc"
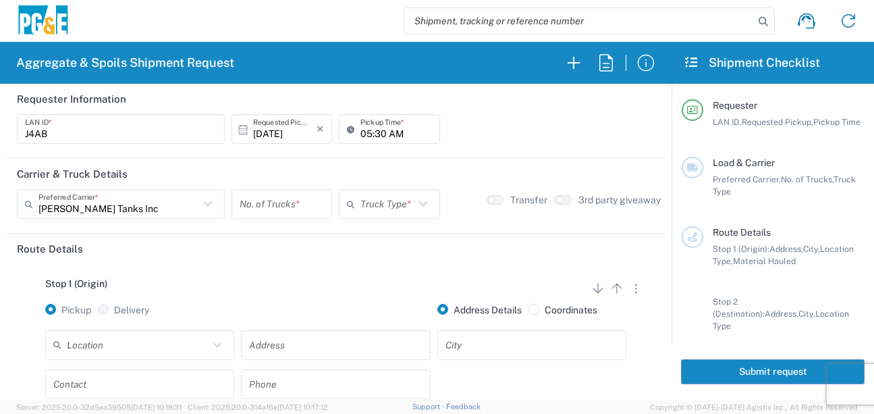
click at [290, 203] on input "number" at bounding box center [282, 204] width 84 height 24
type input "5"
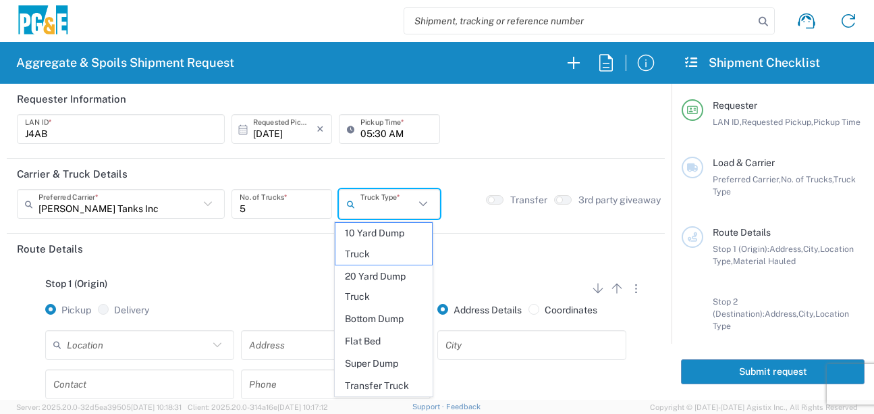
click at [384, 205] on input "text" at bounding box center [386, 204] width 53 height 24
click at [377, 294] on span "20 Yard Dump Truck" at bounding box center [383, 287] width 97 height 42
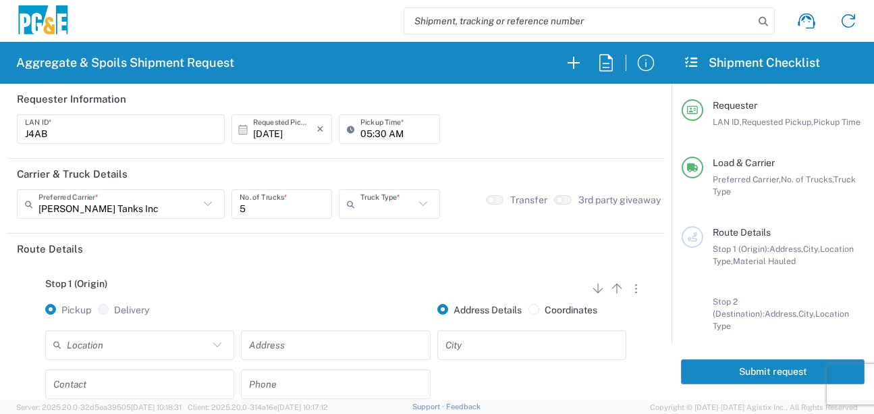
type input "20 Yard Dump Truck"
click at [357, 269] on div "Stop 1 (Origin) Add Stop Above Add Stop Below Remove Stop Pickup Delivery Addre…" at bounding box center [336, 370] width 638 height 212
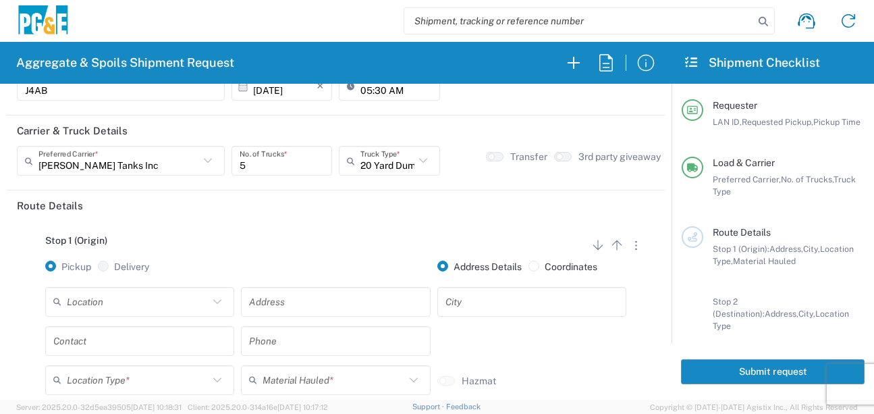
scroll to position [67, 0]
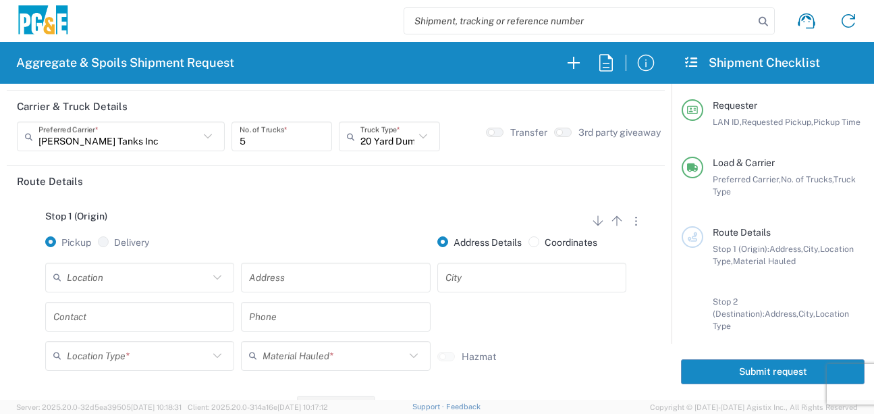
click at [109, 277] on input "text" at bounding box center [138, 277] width 142 height 24
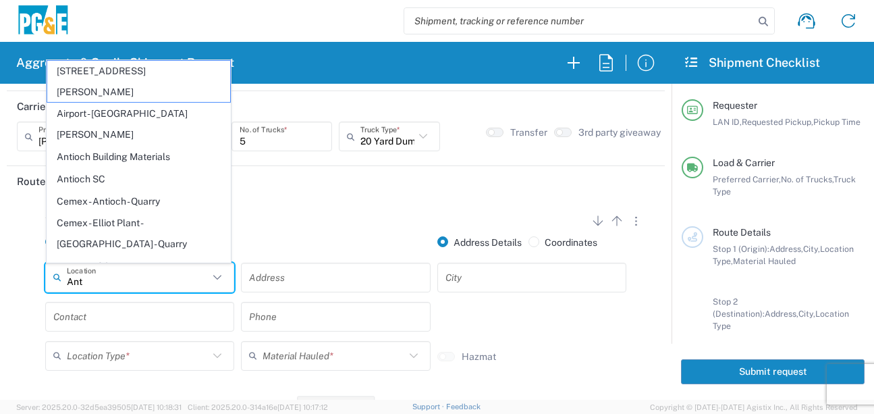
drag, startPoint x: 95, startPoint y: 133, endPoint x: 98, endPoint y: 167, distance: 34.5
click at [95, 169] on span "Antioch SC" at bounding box center [138, 179] width 183 height 21
type input "Antioch SC"
type input "[STREET_ADDRESS]"
type input "Antioch"
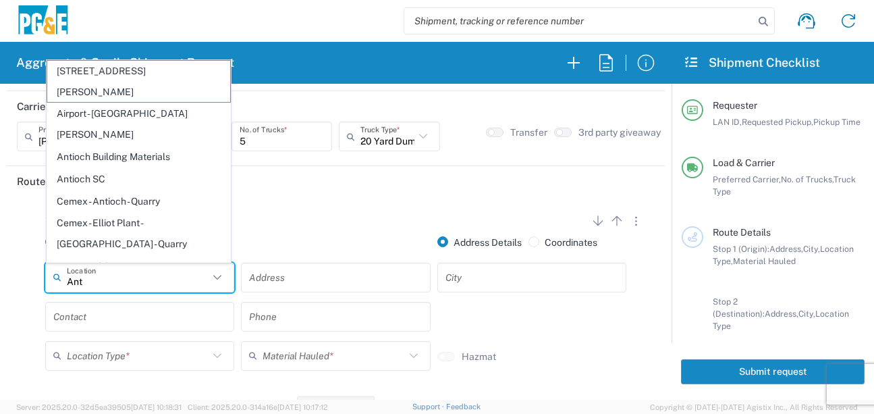
type input "Business No Loading Dock"
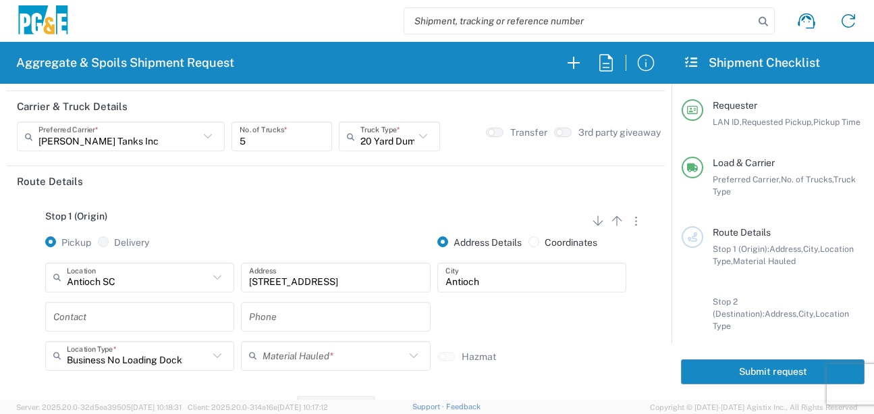
click at [94, 318] on input "text" at bounding box center [139, 316] width 173 height 24
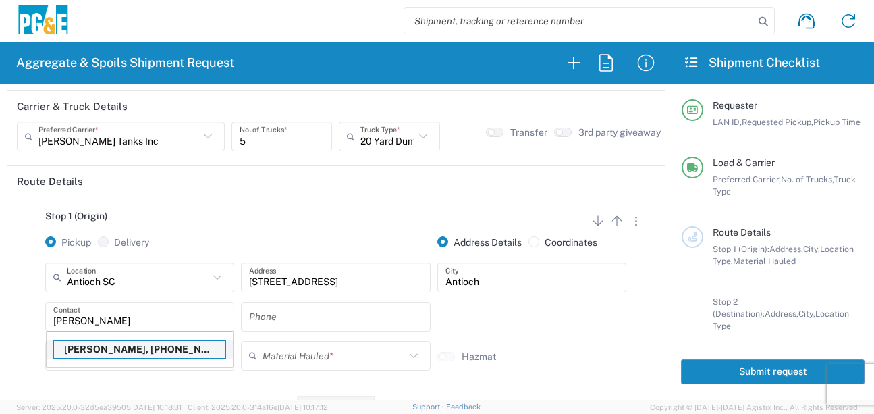
click at [101, 349] on p "[PERSON_NAME], [PHONE_NUMBER]" at bounding box center [139, 349] width 171 height 17
type input "[PERSON_NAME]"
type input "[PHONE_NUMBER]"
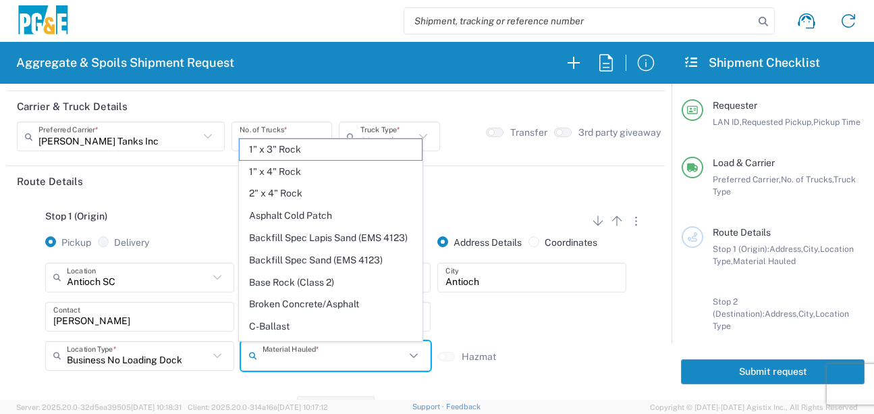
click at [278, 357] on input "text" at bounding box center [334, 356] width 142 height 24
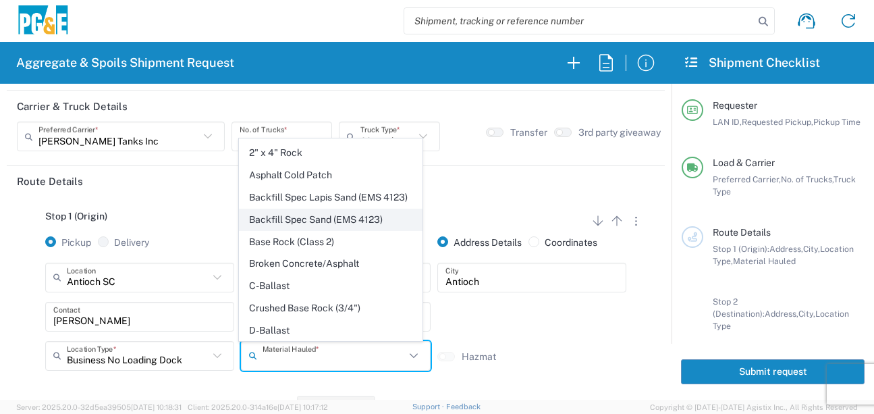
scroll to position [135, 0]
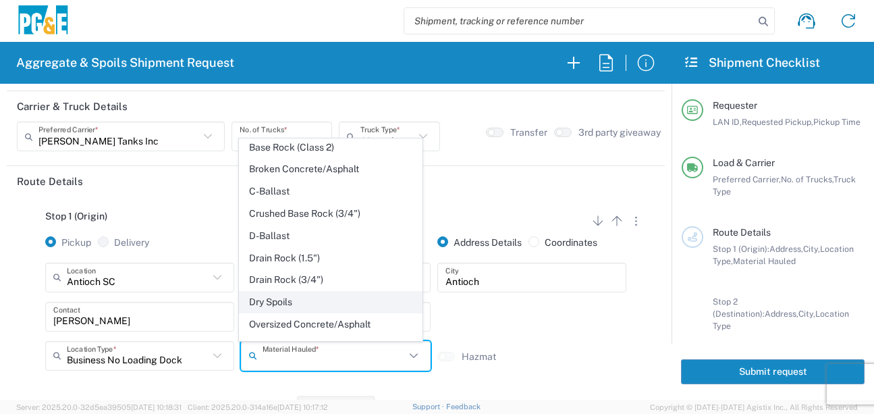
click at [281, 312] on span "Dry Spoils" at bounding box center [331, 302] width 183 height 21
type input "Dry Spoils"
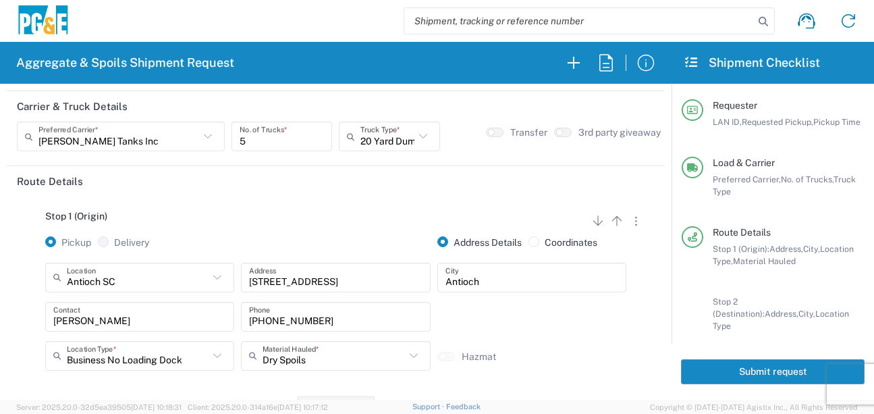
click at [204, 388] on div "Stop 1 (Origin) Add Stop Above Add Stop Below Remove Stop Pickup Delivery Addre…" at bounding box center [336, 302] width 638 height 212
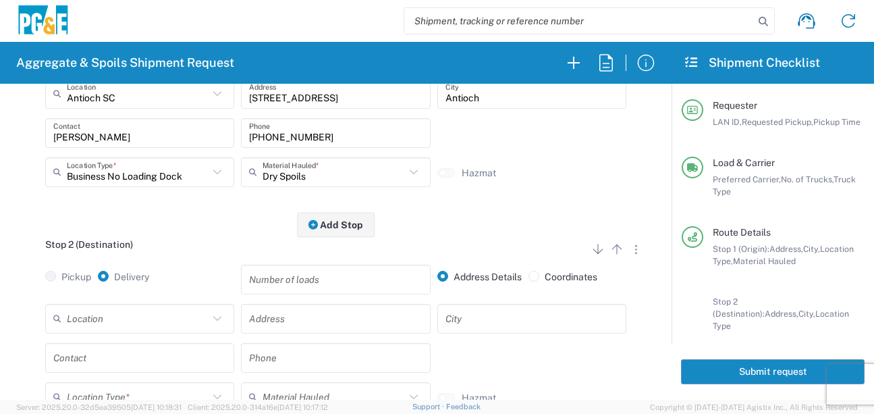
scroll to position [270, 0]
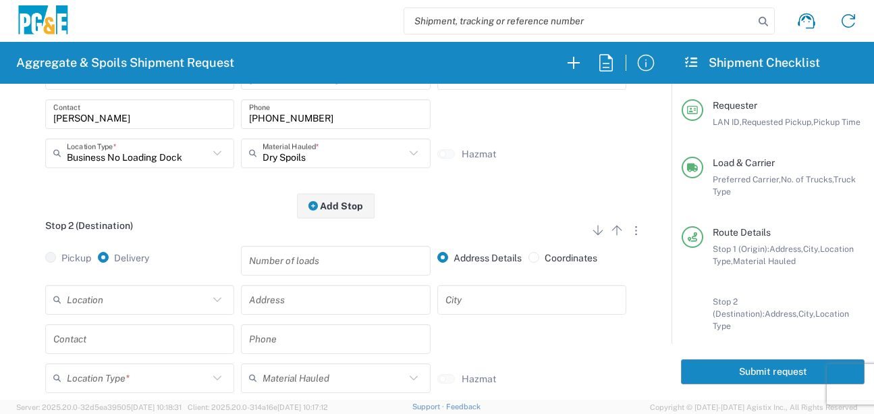
click at [153, 310] on input "text" at bounding box center [138, 300] width 142 height 24
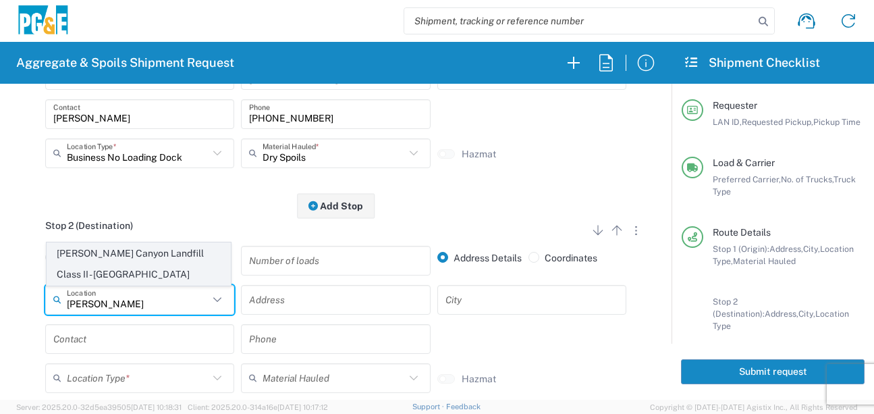
click at [140, 267] on span "[PERSON_NAME] Canyon Landfill Class II - [GEOGRAPHIC_DATA]" at bounding box center [138, 264] width 183 height 42
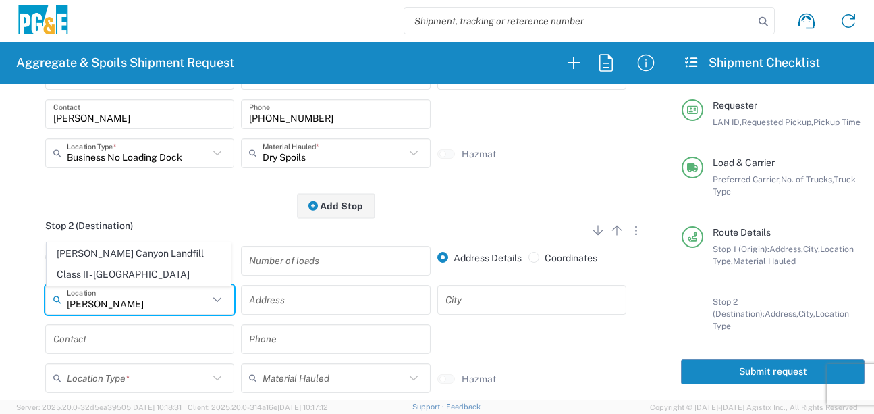
type input "[PERSON_NAME] Canyon Landfill Class II - [GEOGRAPHIC_DATA]"
type input "[STREET_ADDRESS][PERSON_NAME]"
type input "[GEOGRAPHIC_DATA]"
type input "Landfill"
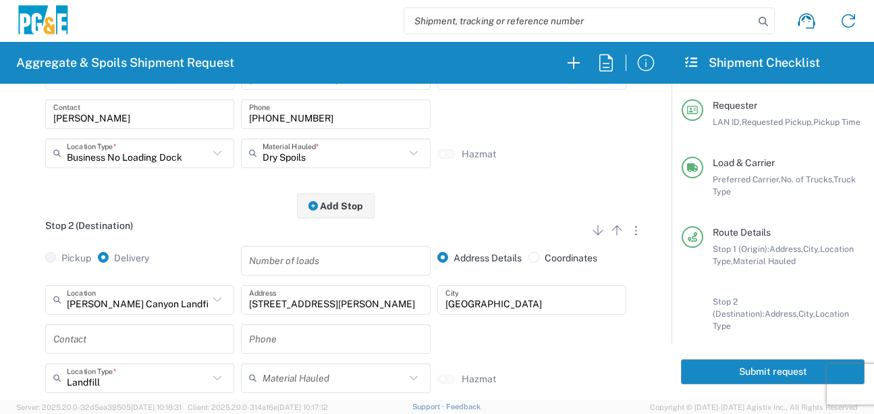
click at [132, 343] on input "text" at bounding box center [139, 339] width 173 height 24
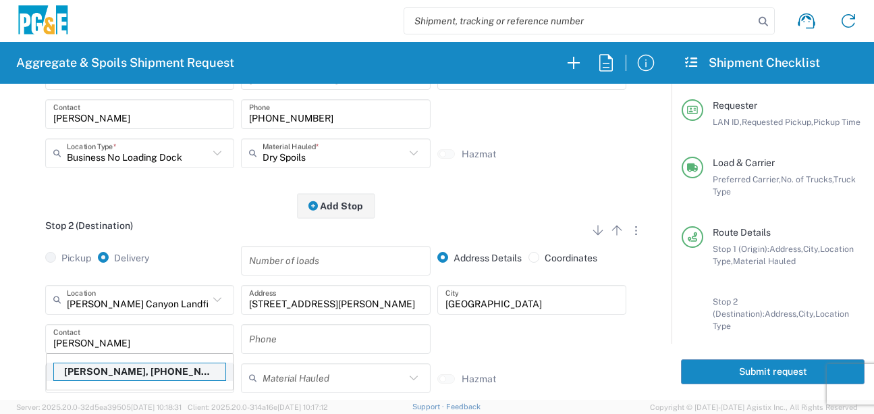
click at [128, 374] on p "[PERSON_NAME], [PHONE_NUMBER]" at bounding box center [139, 371] width 171 height 17
type input "[PERSON_NAME]"
type input "[PHONE_NUMBER]"
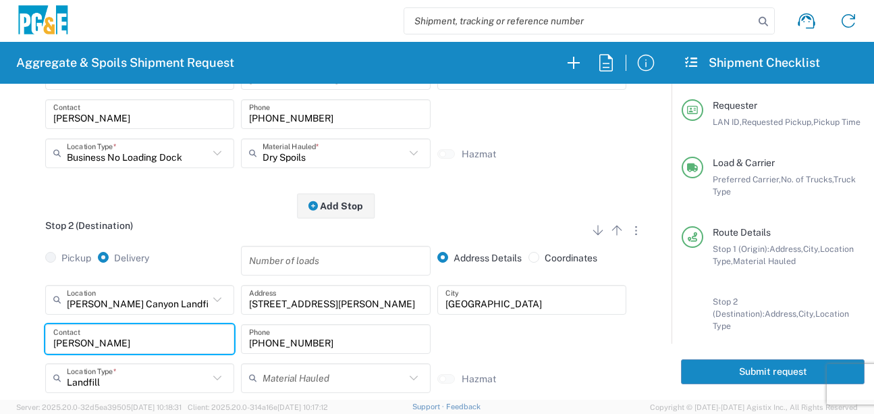
click at [10, 317] on main "Stop 1 (Origin) Add Stop Above Add Stop Below Remove Stop Pickup Delivery Addre…" at bounding box center [336, 220] width 658 height 452
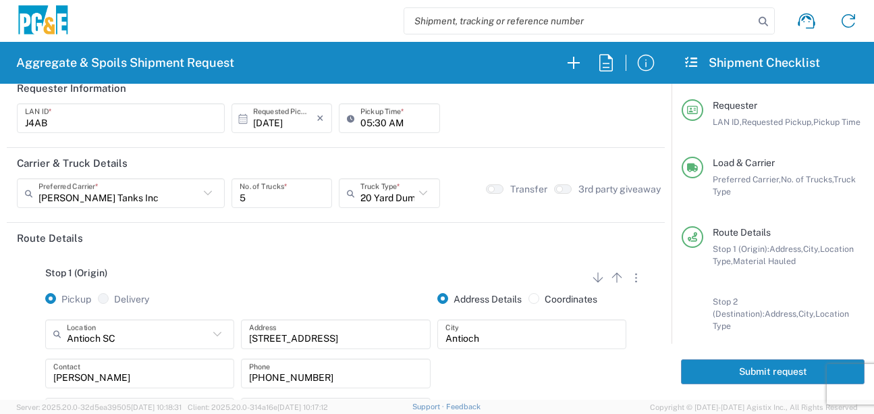
scroll to position [0, 0]
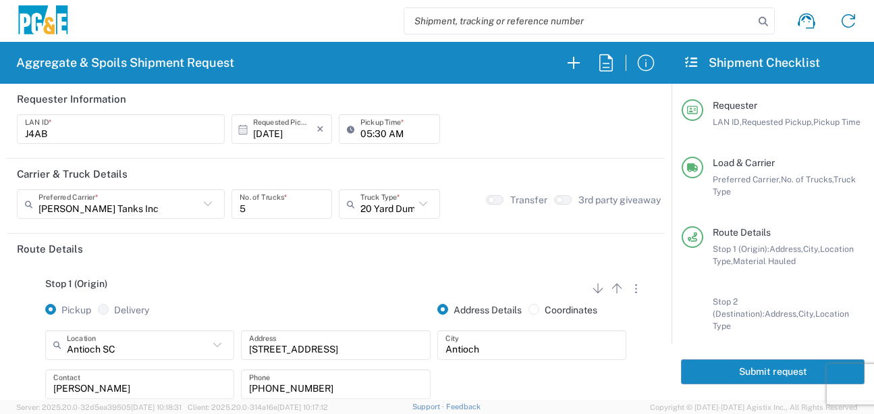
click at [729, 368] on button "Submit request" at bounding box center [773, 371] width 184 height 25
